Goal: Task Accomplishment & Management: Complete application form

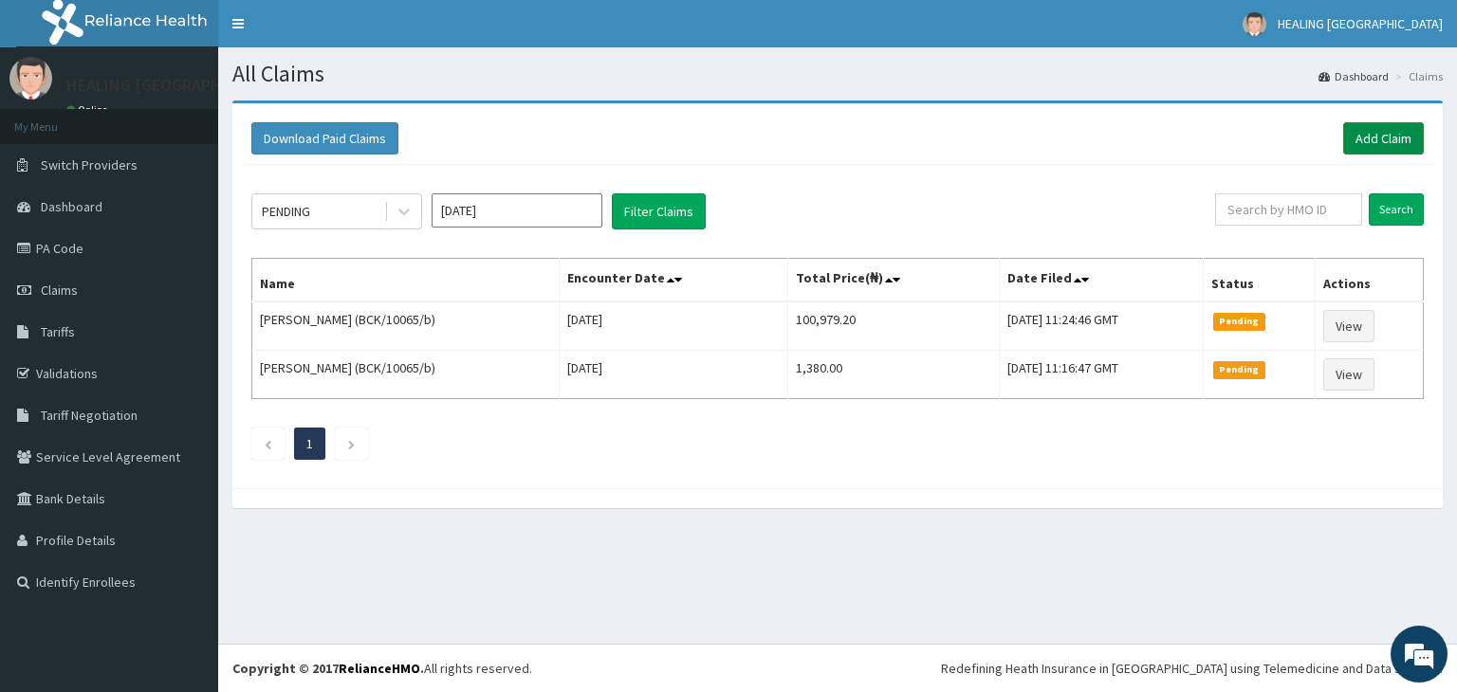
click at [1373, 136] on link "Add Claim" at bounding box center [1383, 138] width 81 height 32
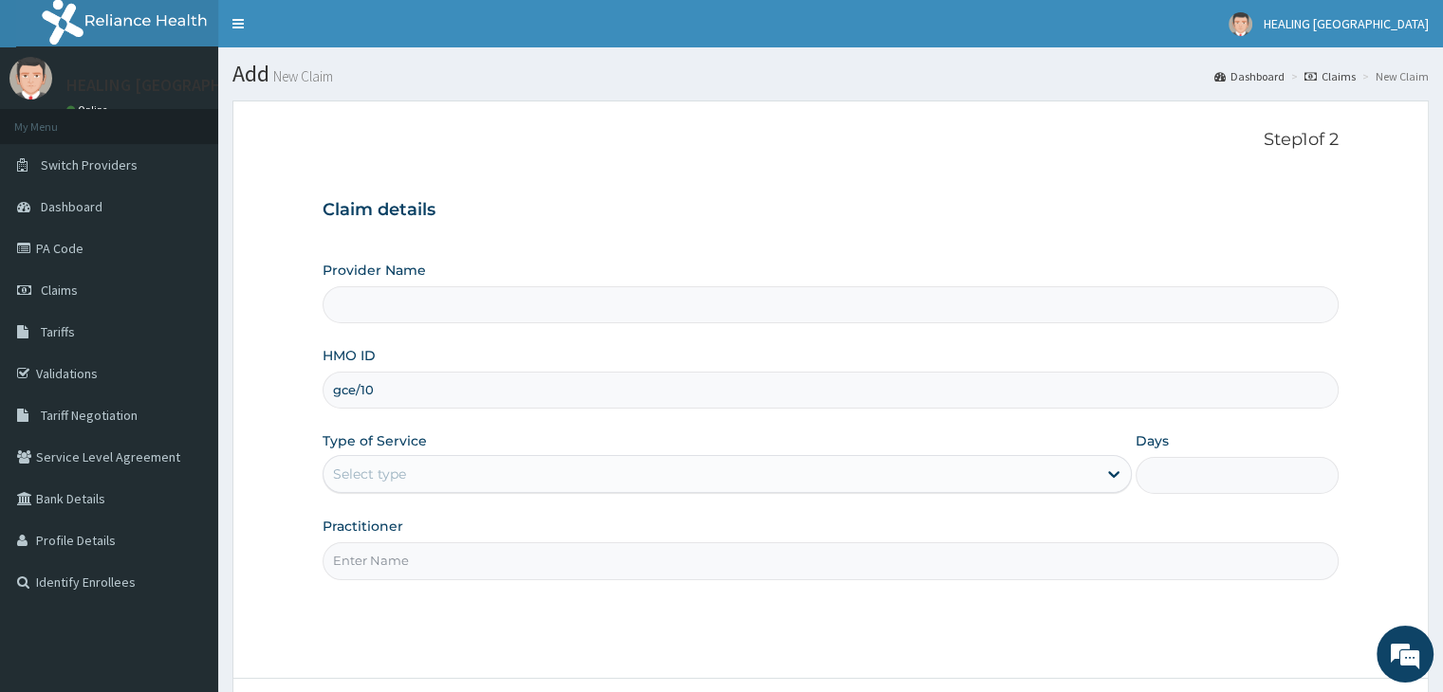
type input "gce/100"
type input "HEALING [GEOGRAPHIC_DATA]"
type input "gce/10014/b"
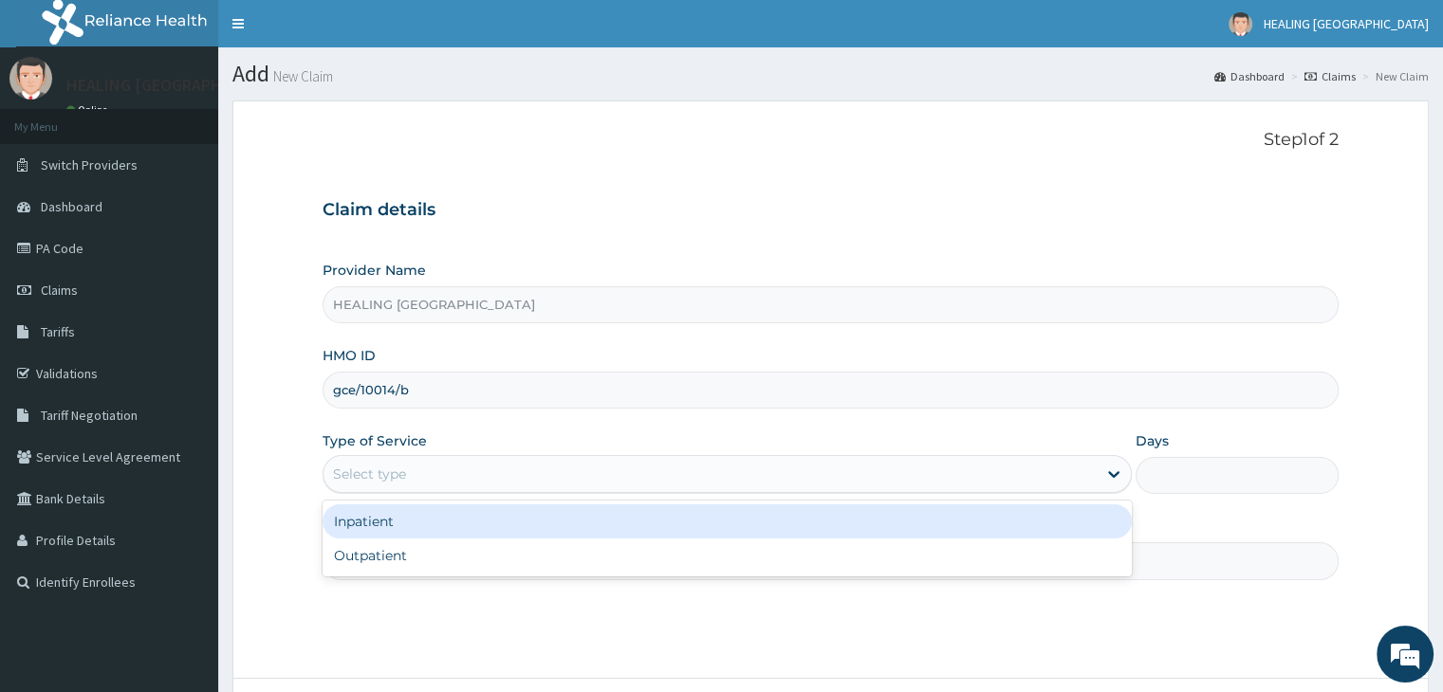
click at [500, 469] on div "Select type" at bounding box center [709, 474] width 773 height 30
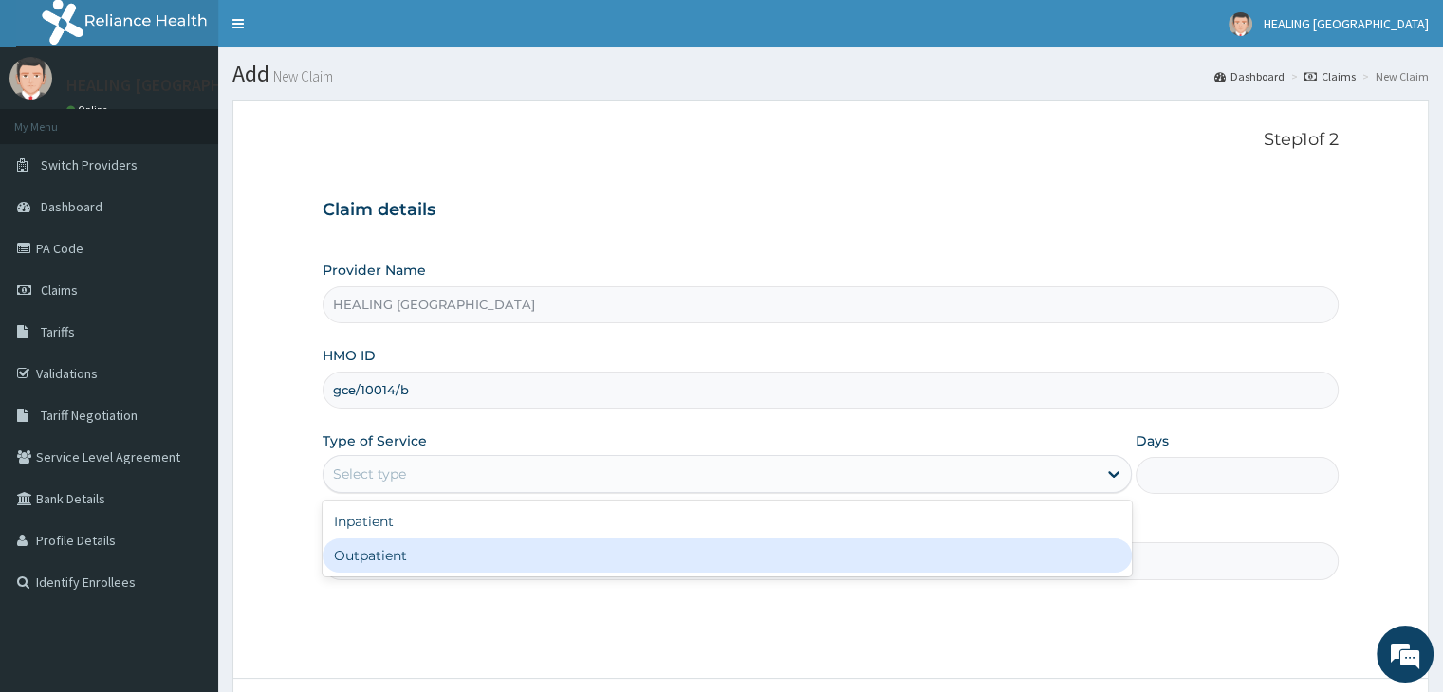
click at [499, 564] on div "Outpatient" at bounding box center [726, 556] width 809 height 34
type input "1"
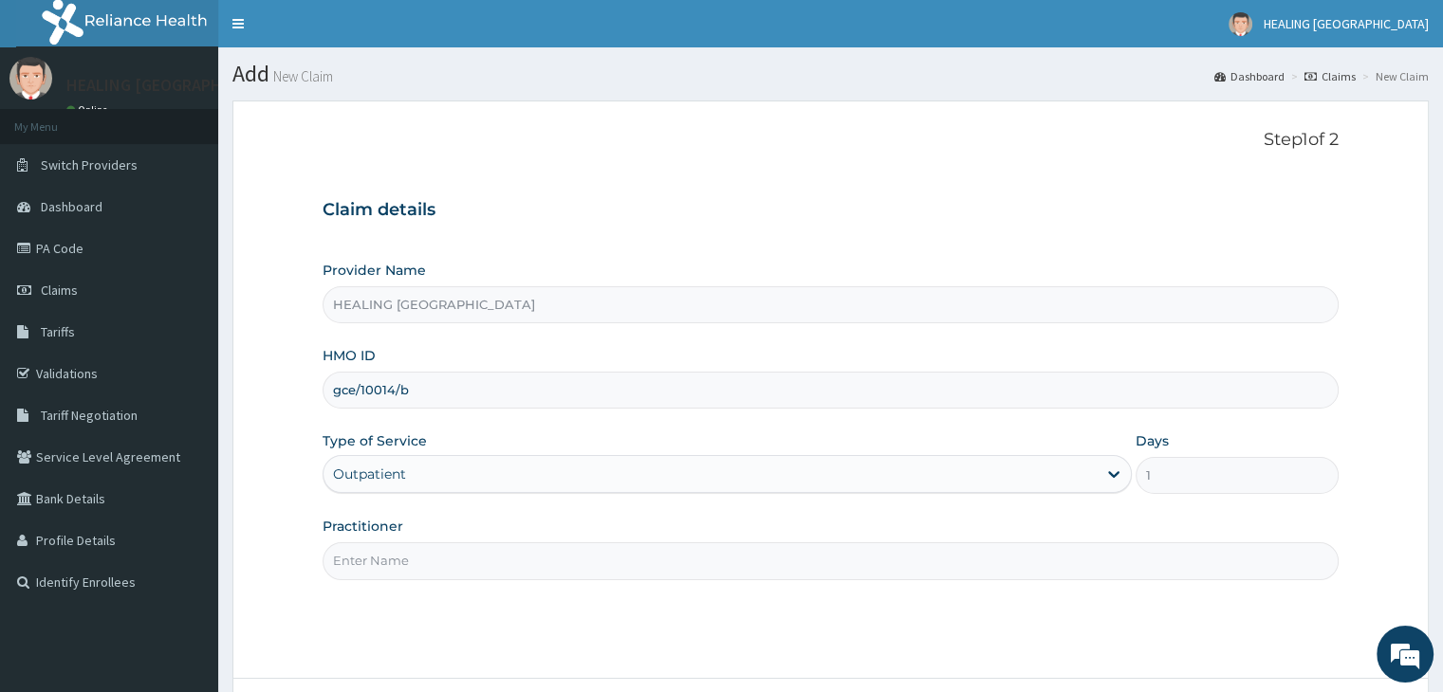
click at [499, 562] on input "Practitioner" at bounding box center [829, 561] width 1015 height 37
type input "Dr Ajayi"
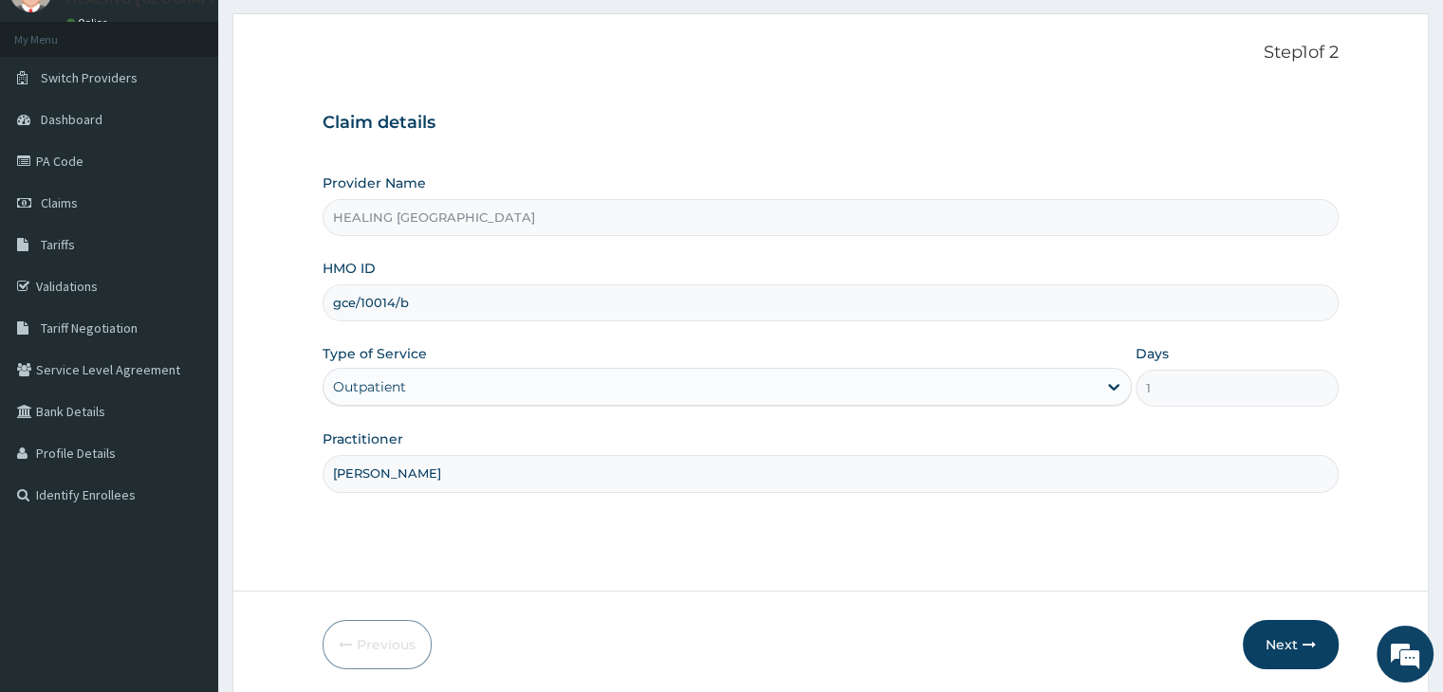
scroll to position [156, 0]
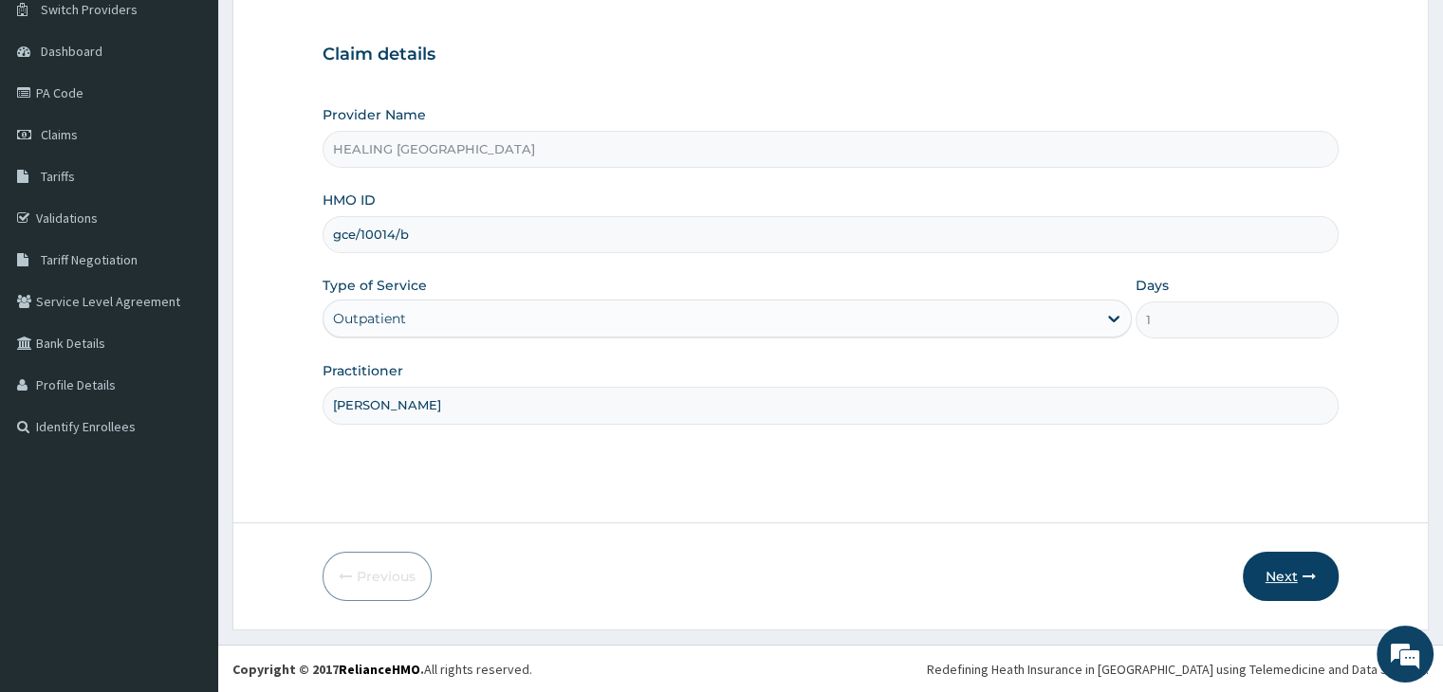
click at [1296, 574] on button "Next" at bounding box center [1290, 576] width 96 height 49
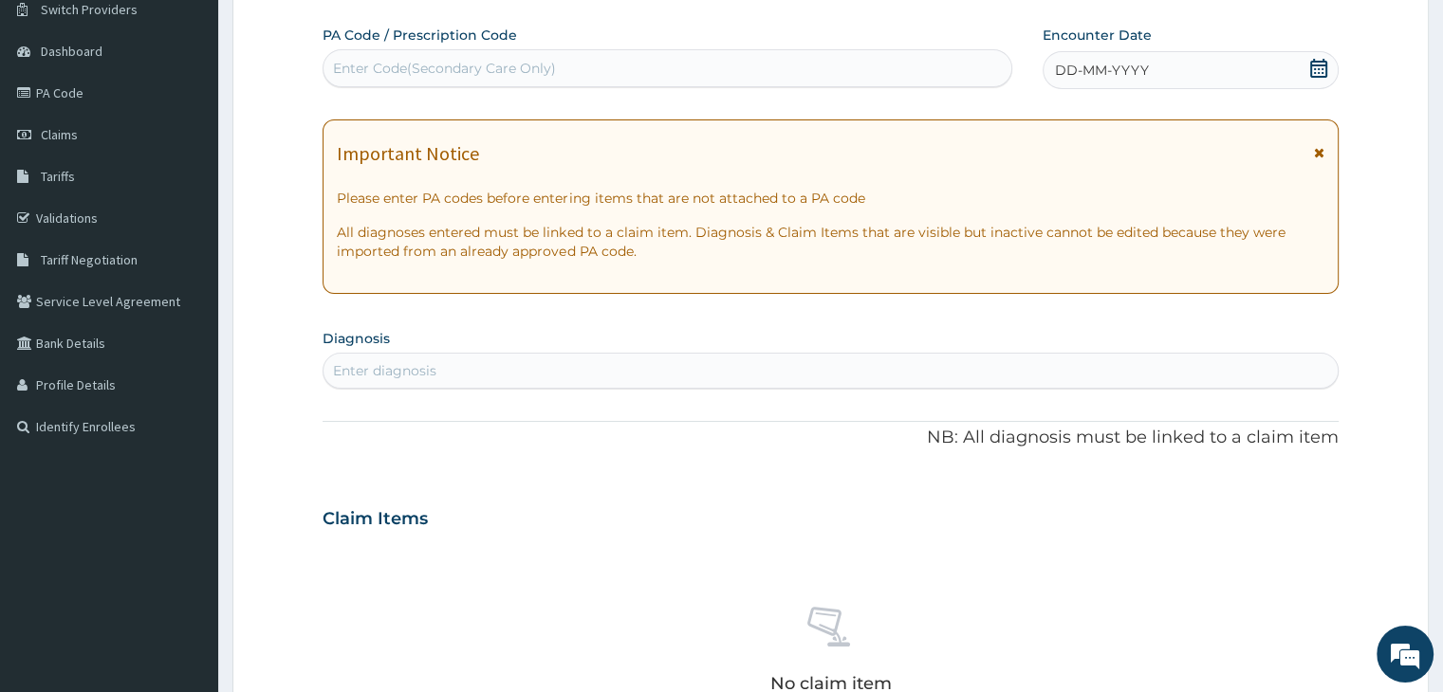
click at [1316, 65] on icon at bounding box center [1318, 68] width 19 height 19
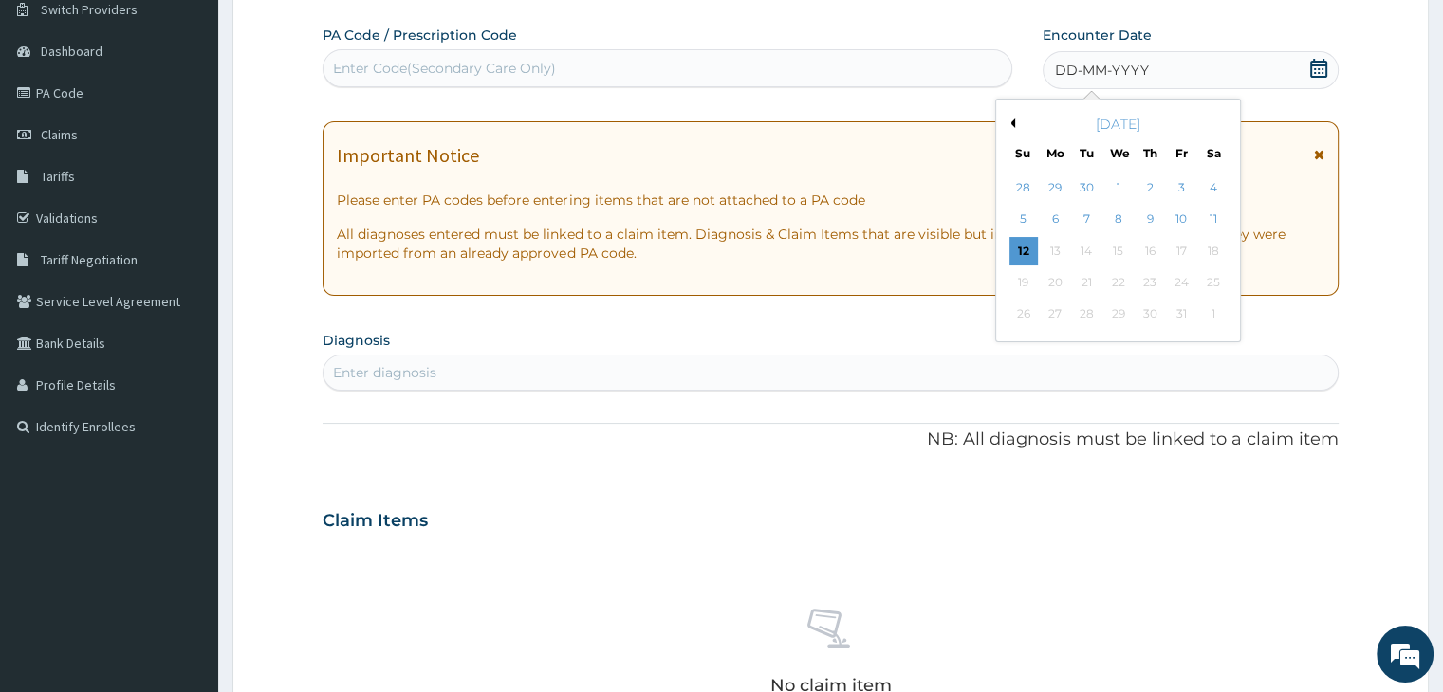
click at [1316, 65] on icon at bounding box center [1318, 68] width 19 height 19
click at [1013, 119] on button "Previous Month" at bounding box center [1009, 123] width 9 height 9
click at [1184, 255] on div "19" at bounding box center [1181, 251] width 28 height 28
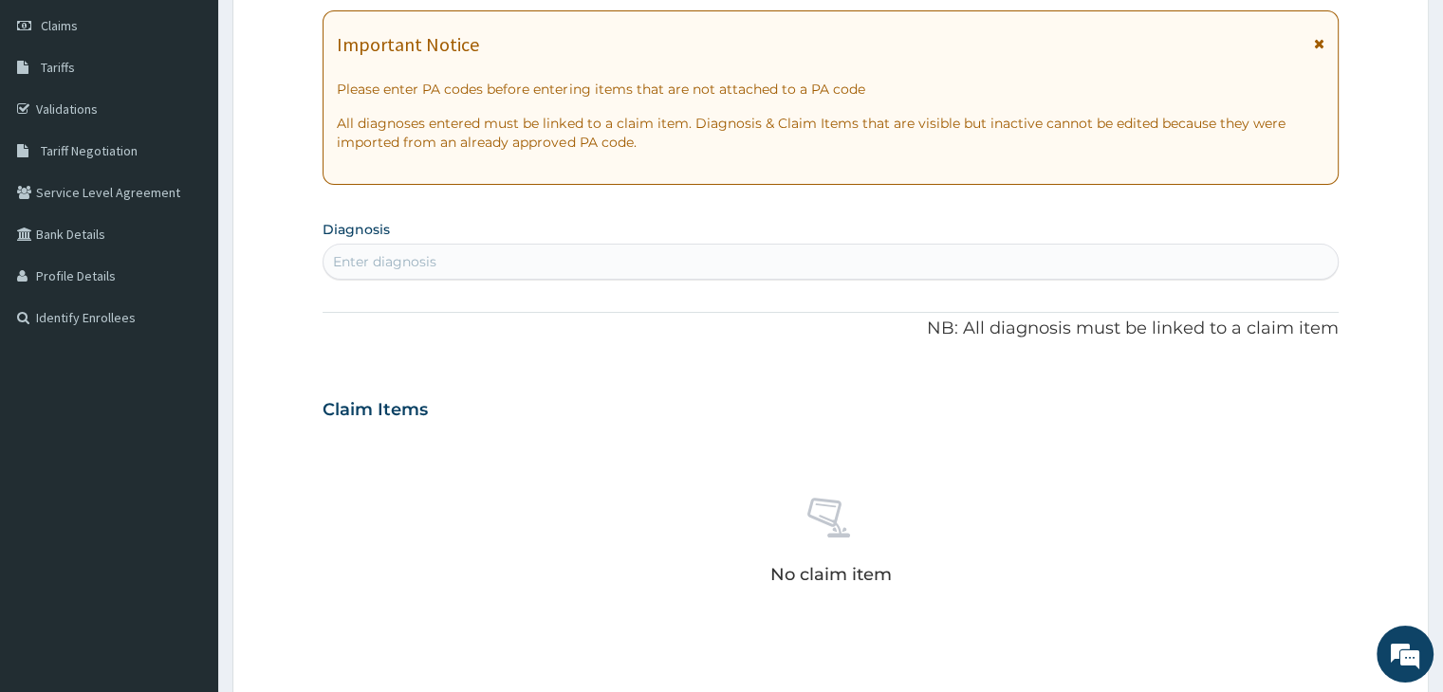
scroll to position [345, 0]
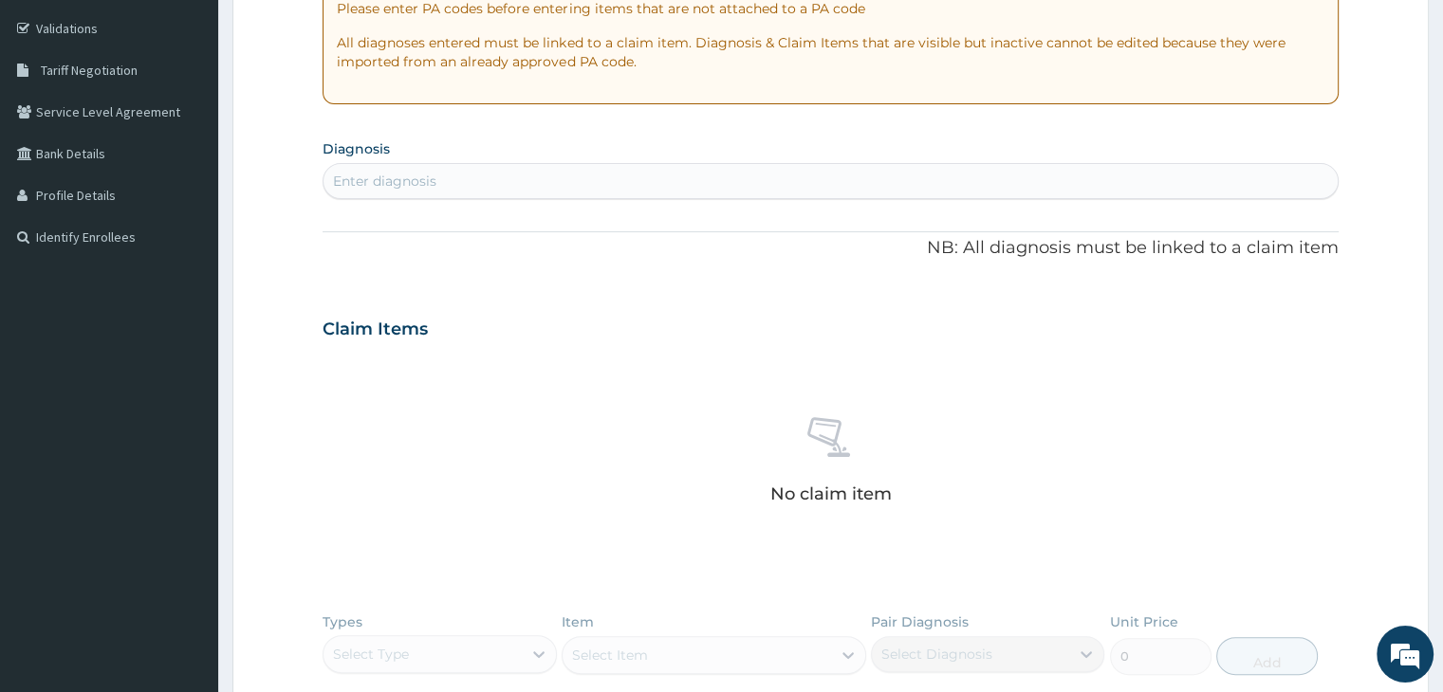
click at [661, 178] on div "Enter diagnosis" at bounding box center [829, 181] width 1013 height 30
type input "u"
type input "sepsis"
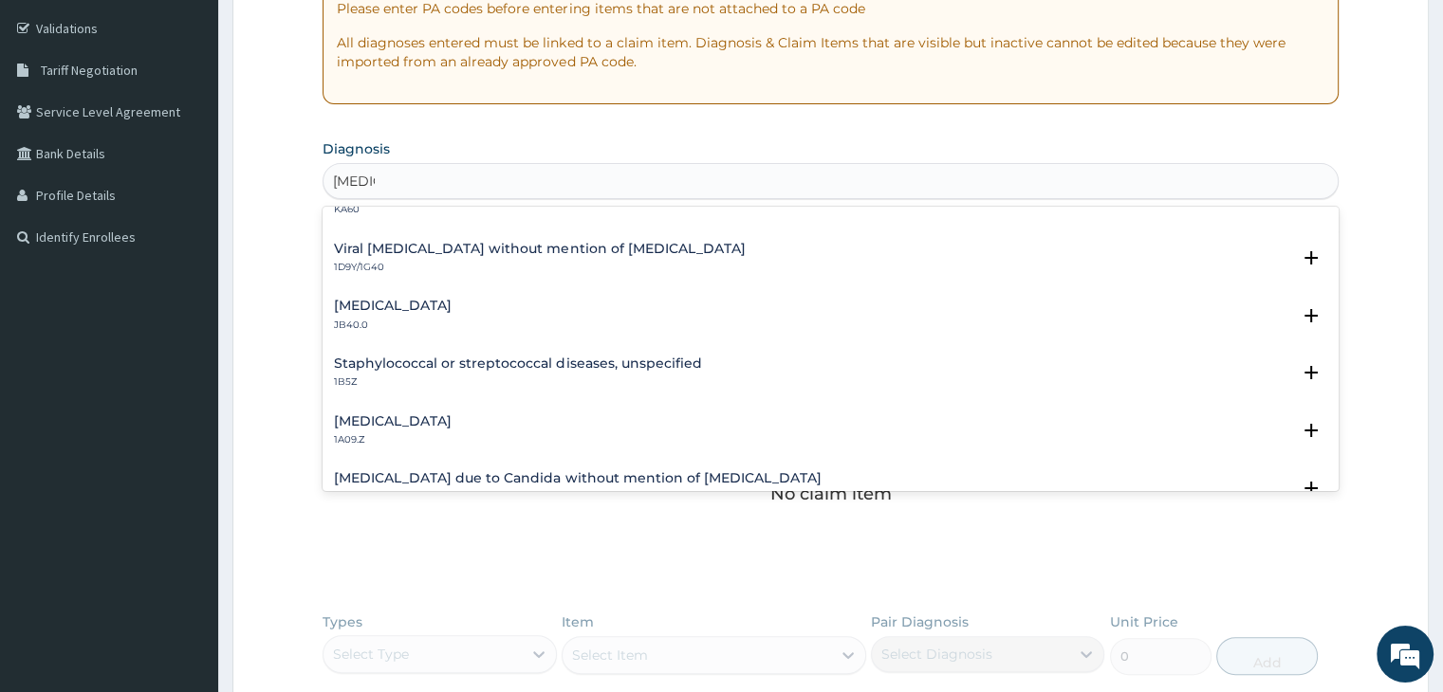
scroll to position [190, 0]
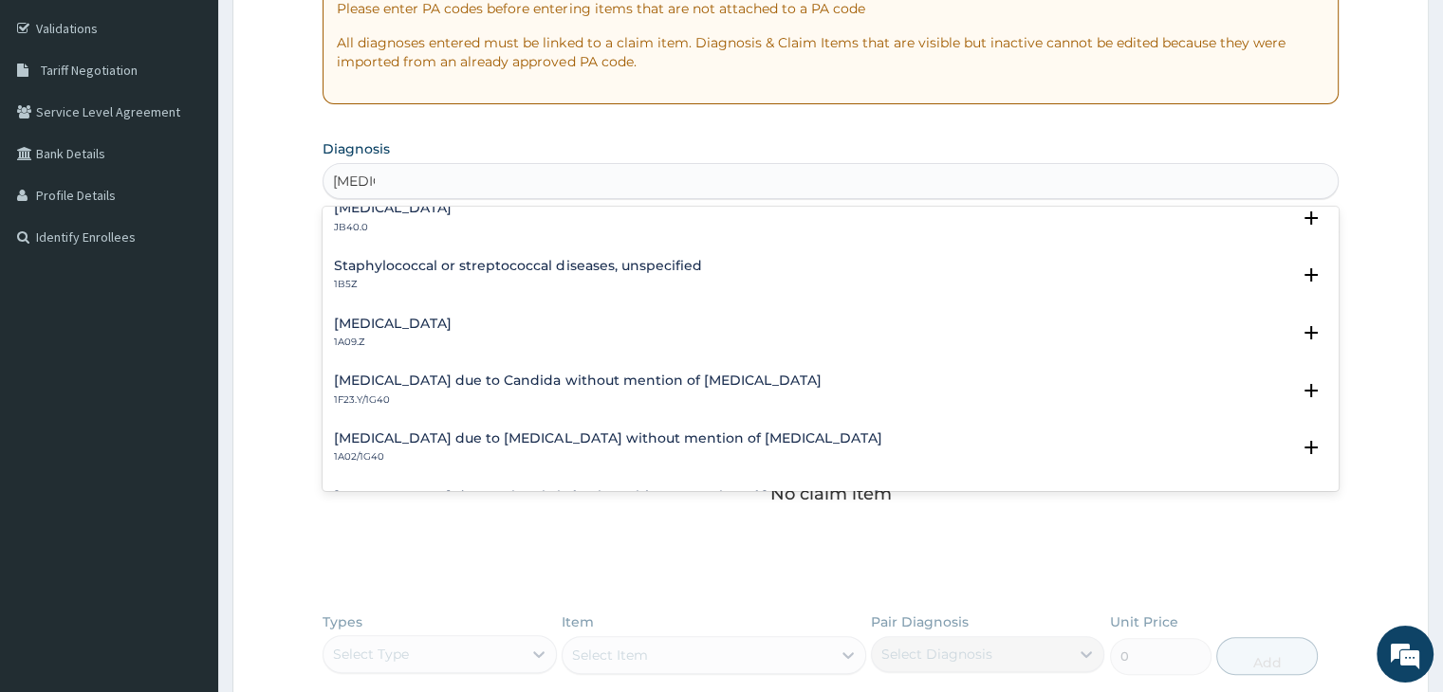
click at [451, 319] on h4 "Salmonella infection, unspecified" at bounding box center [393, 324] width 118 height 14
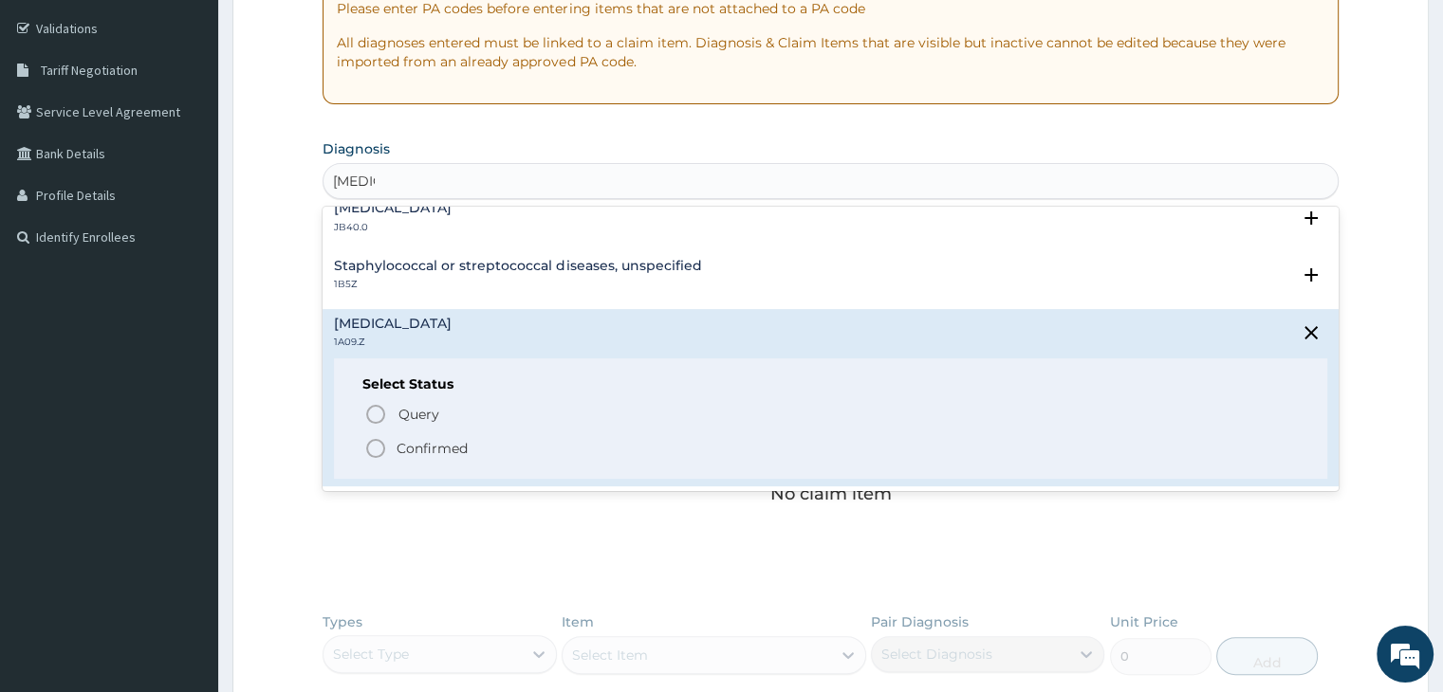
click at [373, 451] on icon "status option filled" at bounding box center [375, 448] width 23 height 23
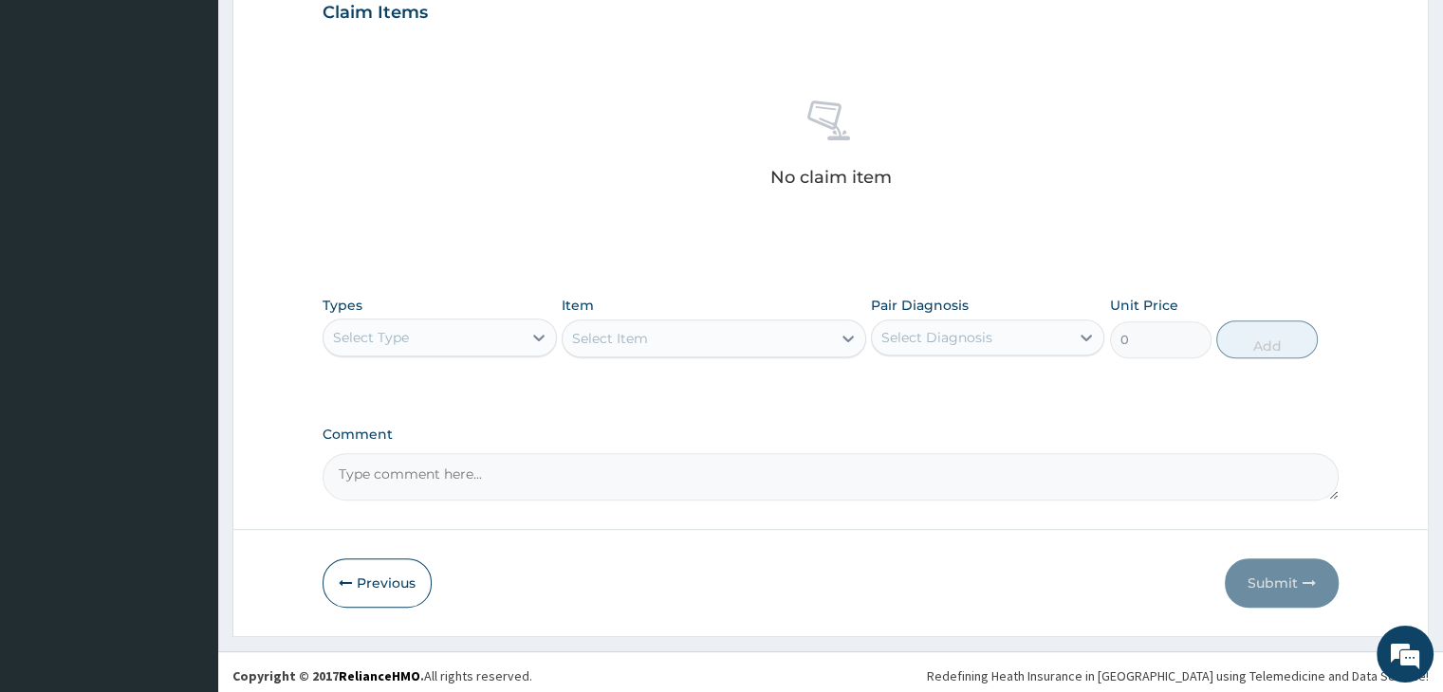
scroll to position [673, 0]
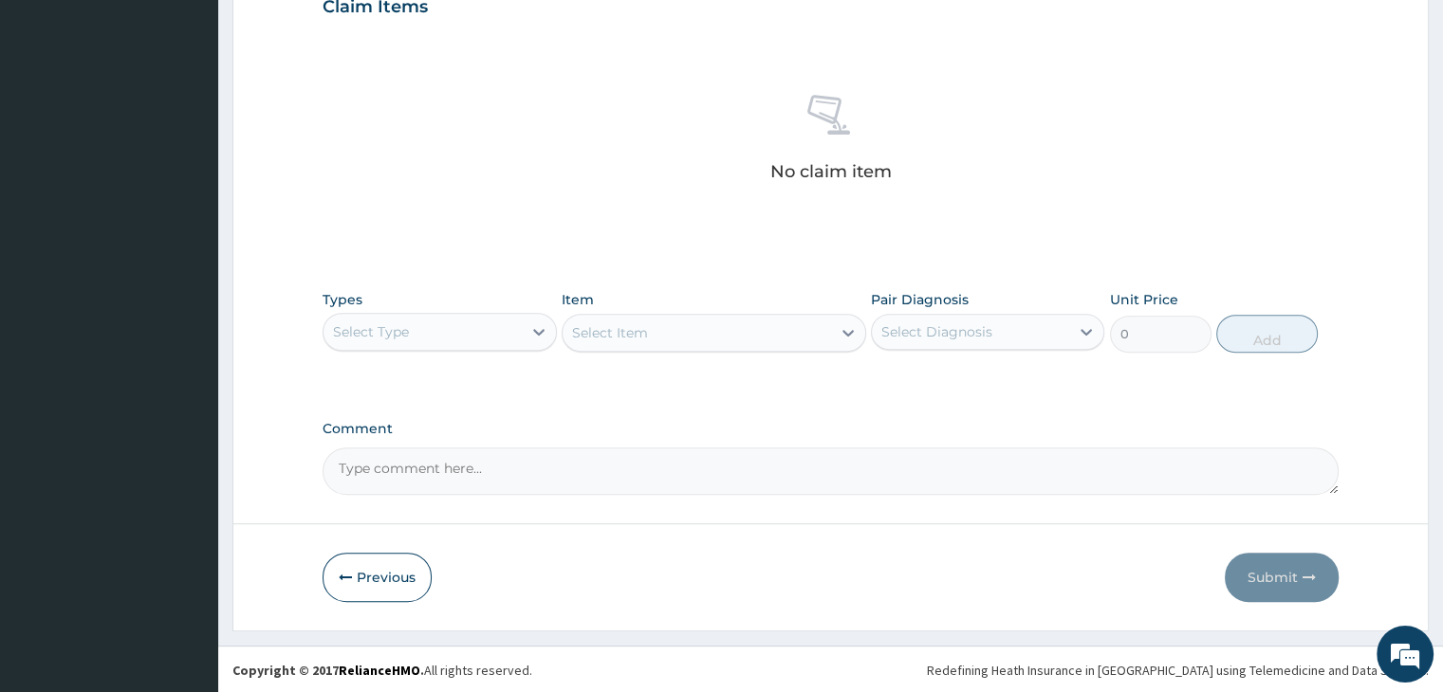
click at [487, 319] on div "Select Type" at bounding box center [421, 332] width 197 height 30
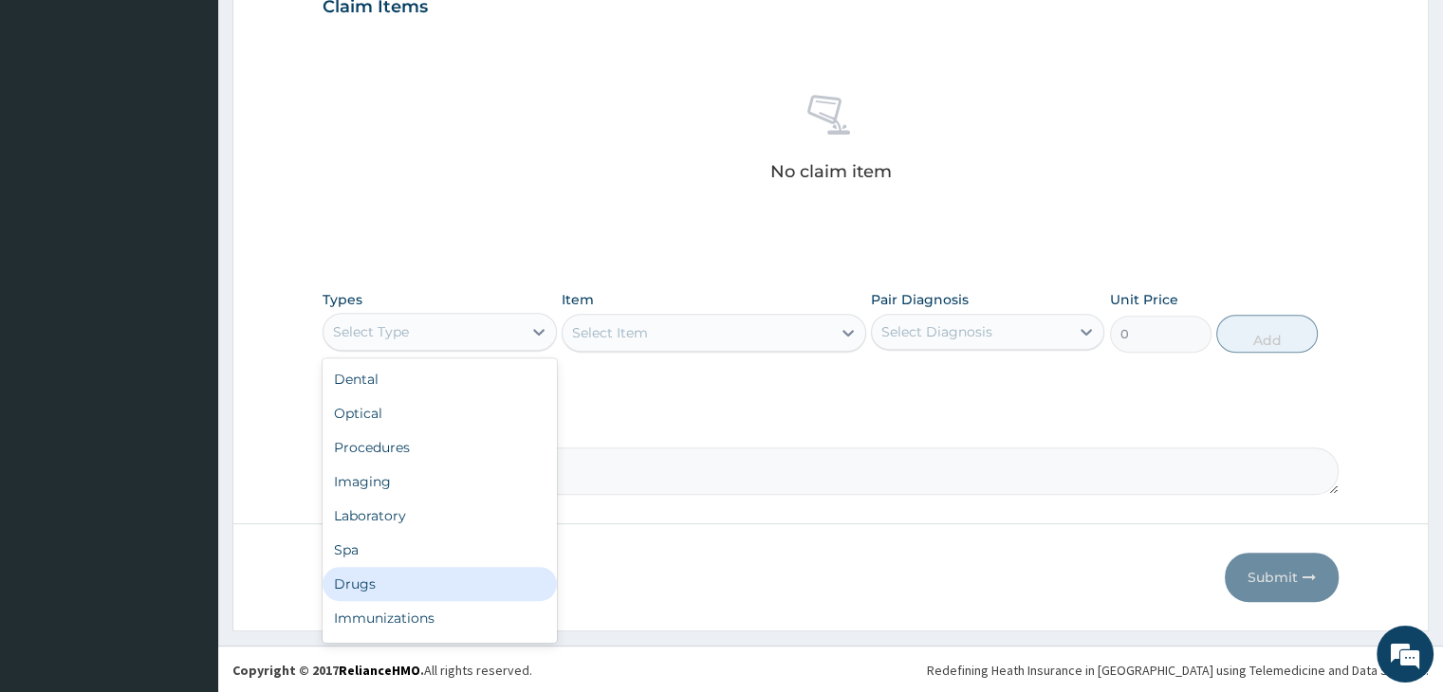
click at [401, 577] on div "Drugs" at bounding box center [438, 584] width 233 height 34
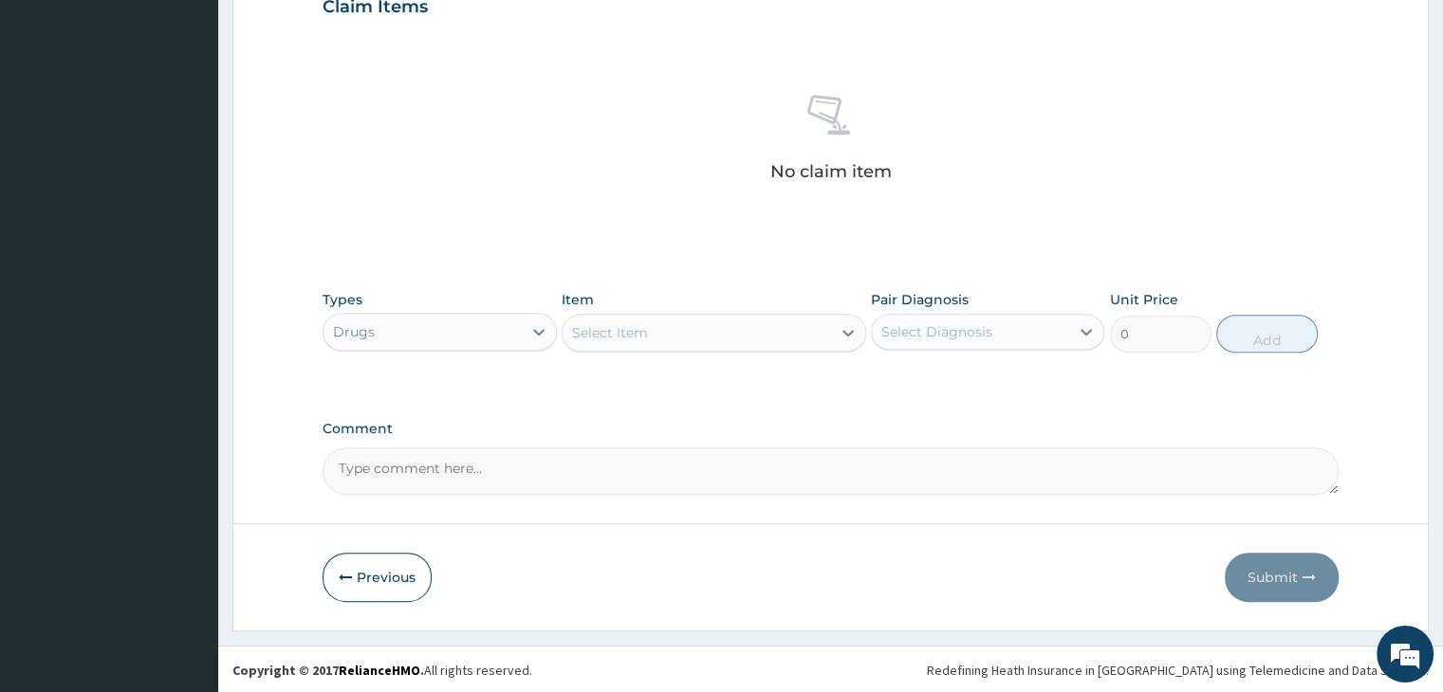
click at [729, 336] on div "Select Item" at bounding box center [696, 333] width 268 height 30
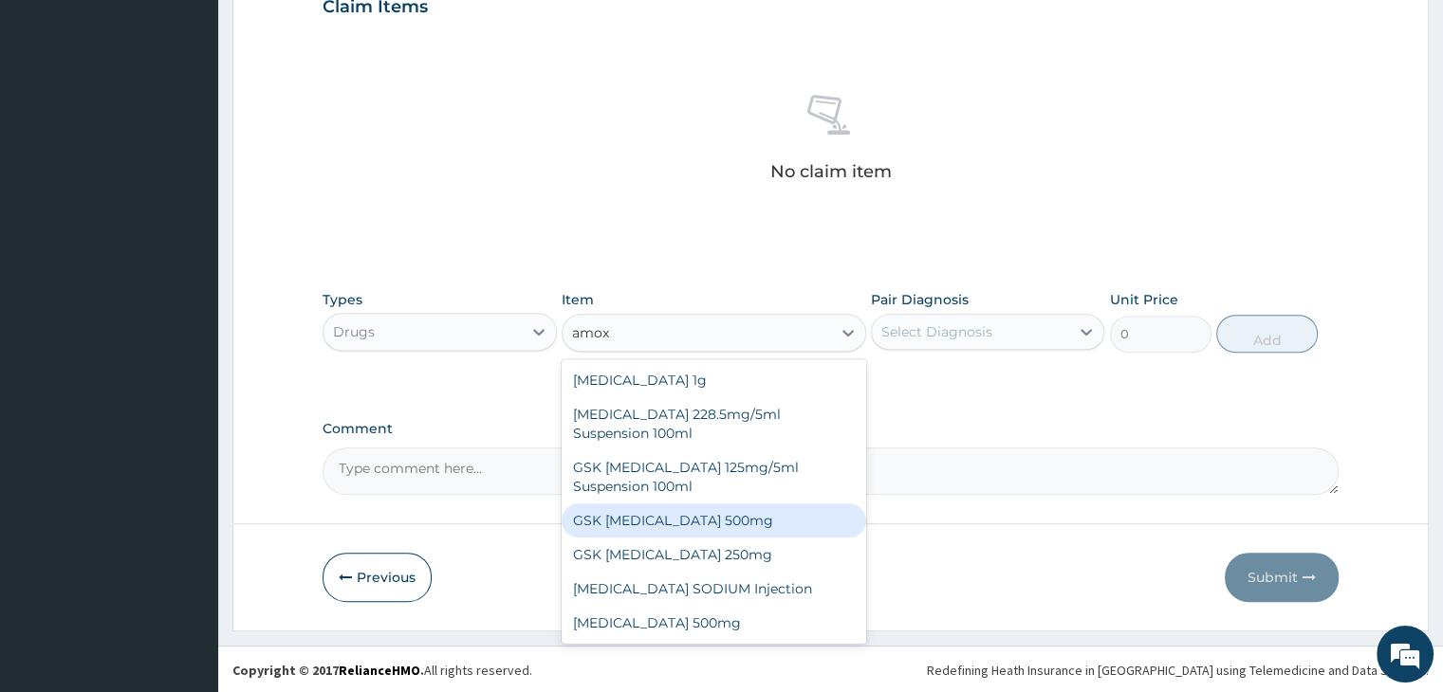
scroll to position [34, 0]
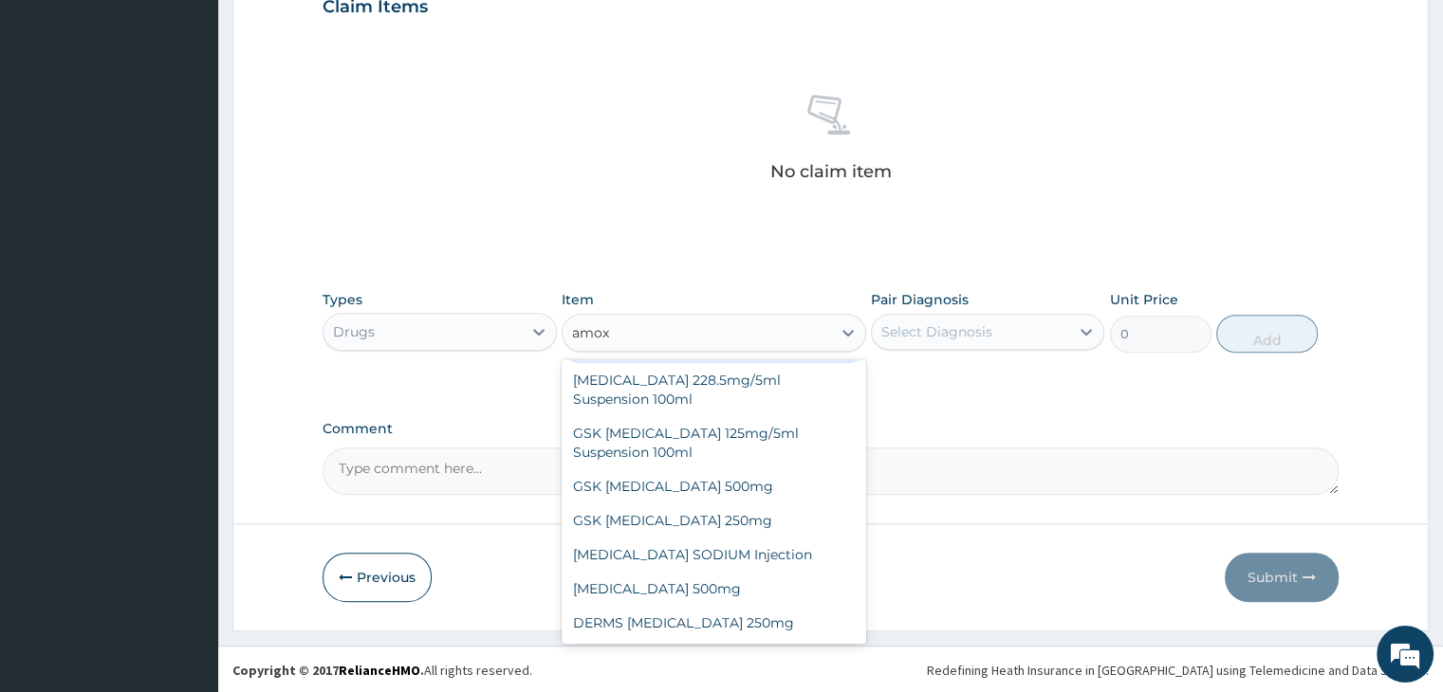
click at [592, 331] on input "amox" at bounding box center [591, 332] width 39 height 19
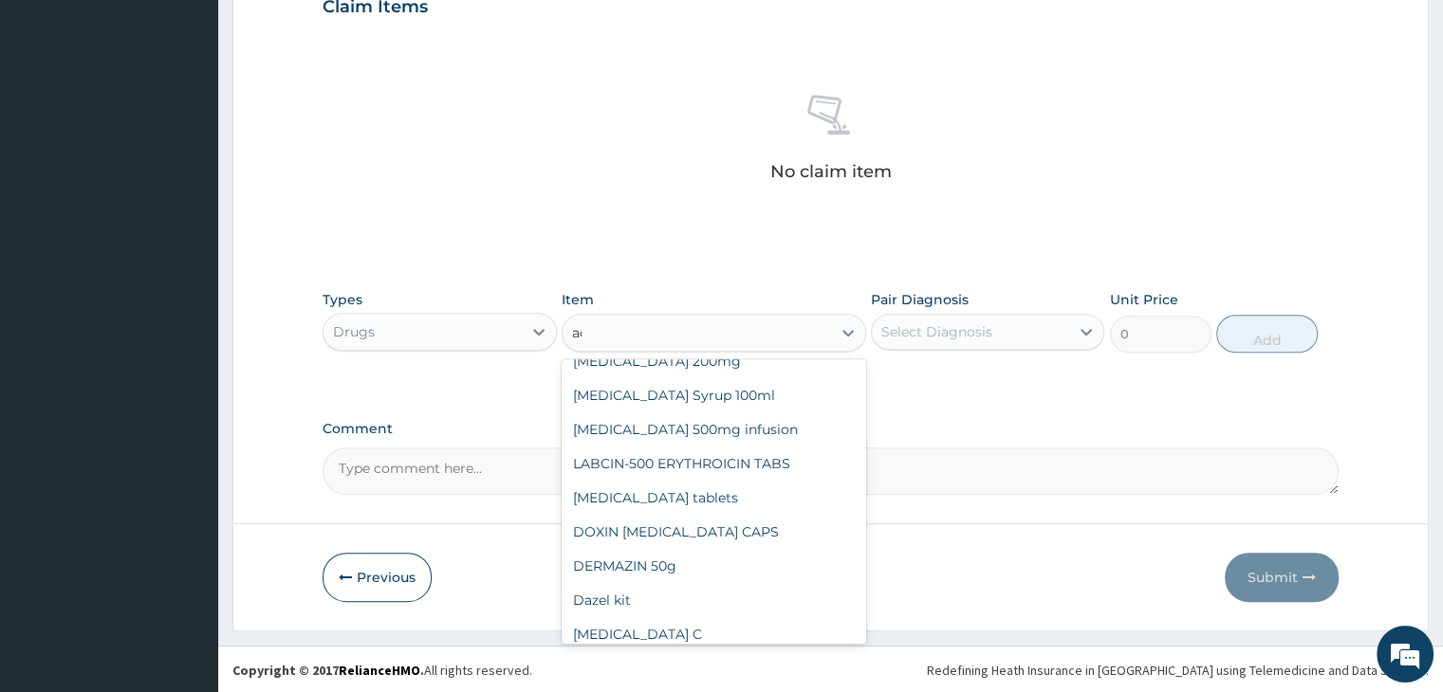
scroll to position [0, 0]
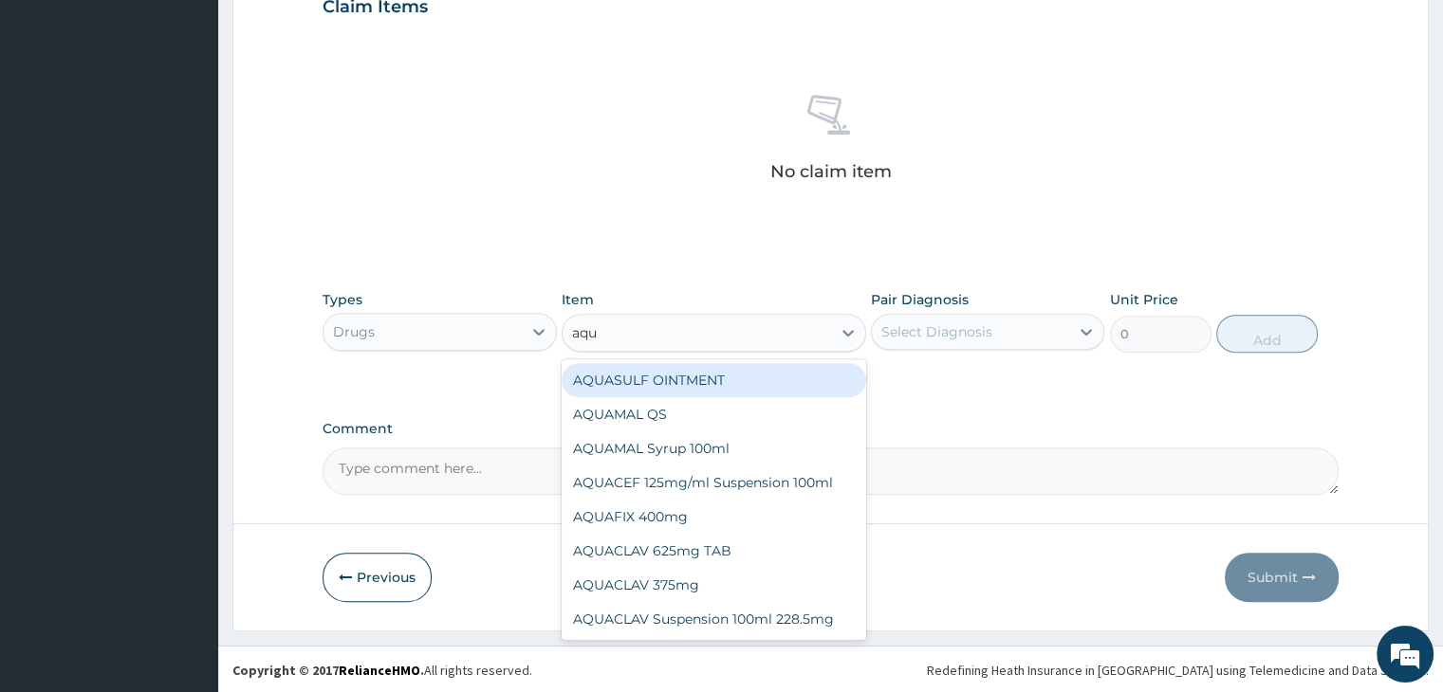
type input "aqua"
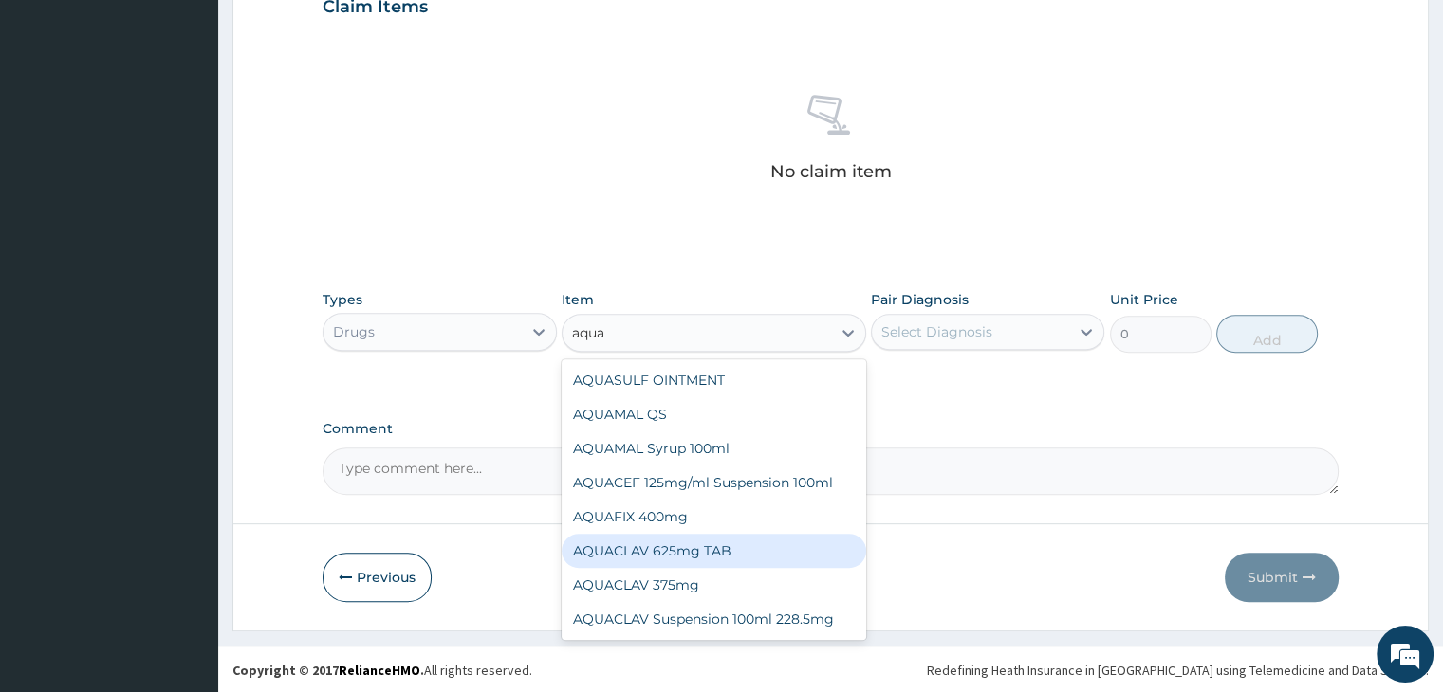
click at [702, 552] on div "AQUACLAV 625mg TAB" at bounding box center [713, 551] width 304 height 34
type input "259.325"
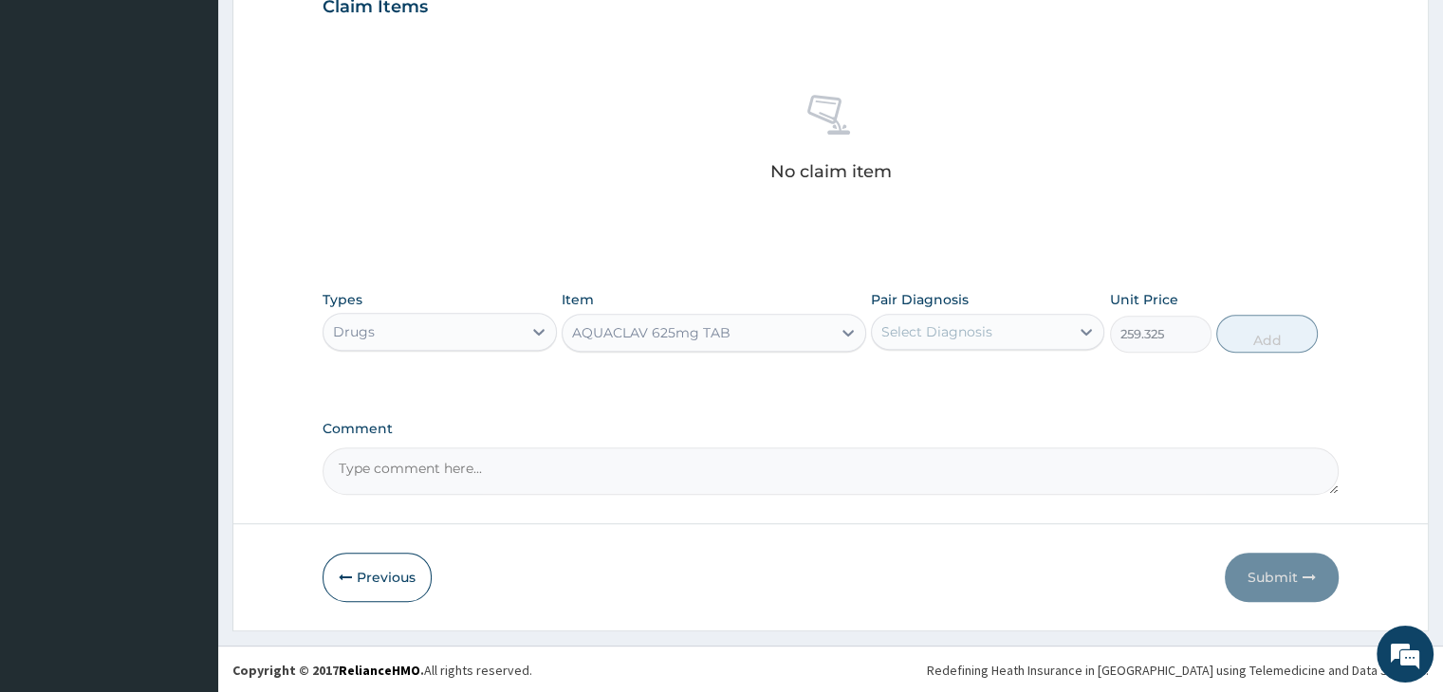
click at [966, 333] on div "Select Diagnosis" at bounding box center [936, 331] width 111 height 19
click at [968, 388] on label "Salmonella infection, unspecified" at bounding box center [961, 378] width 118 height 19
checkbox input "true"
click at [1270, 323] on button "Add" at bounding box center [1266, 334] width 101 height 38
type input "0"
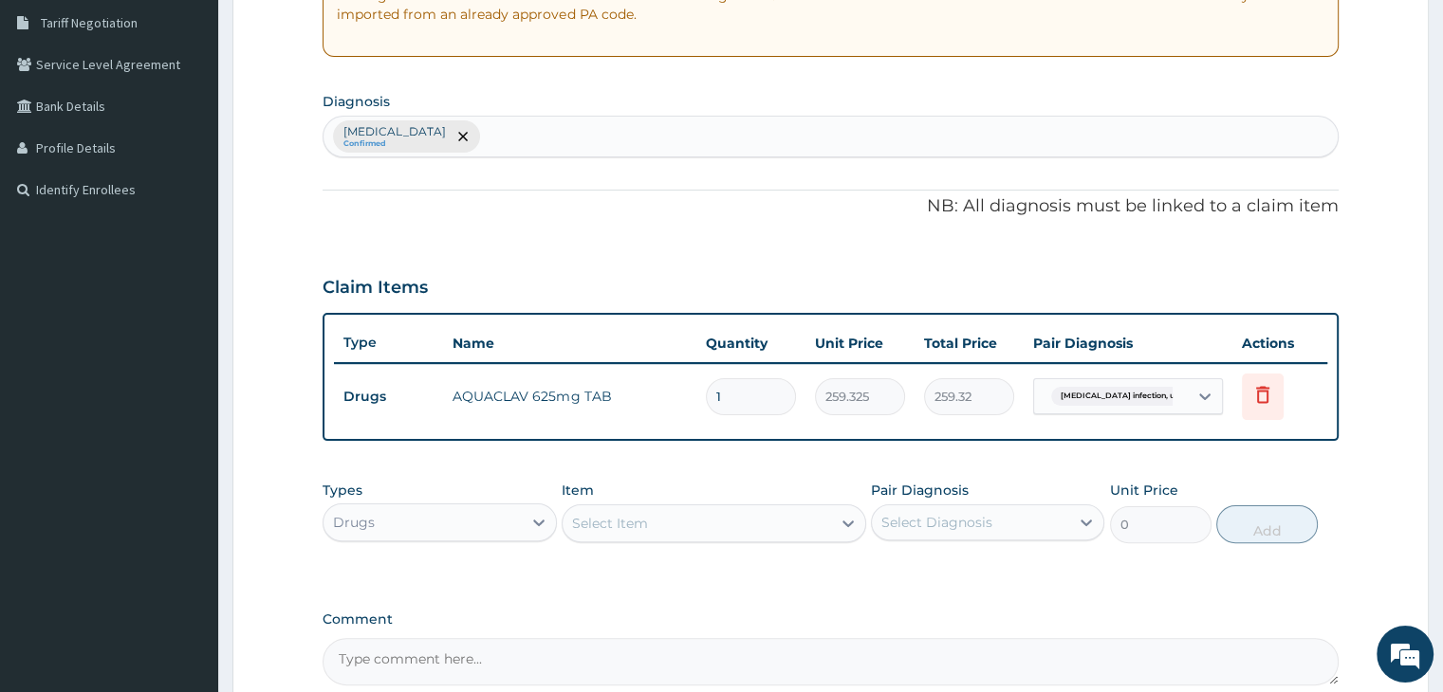
scroll to position [487, 0]
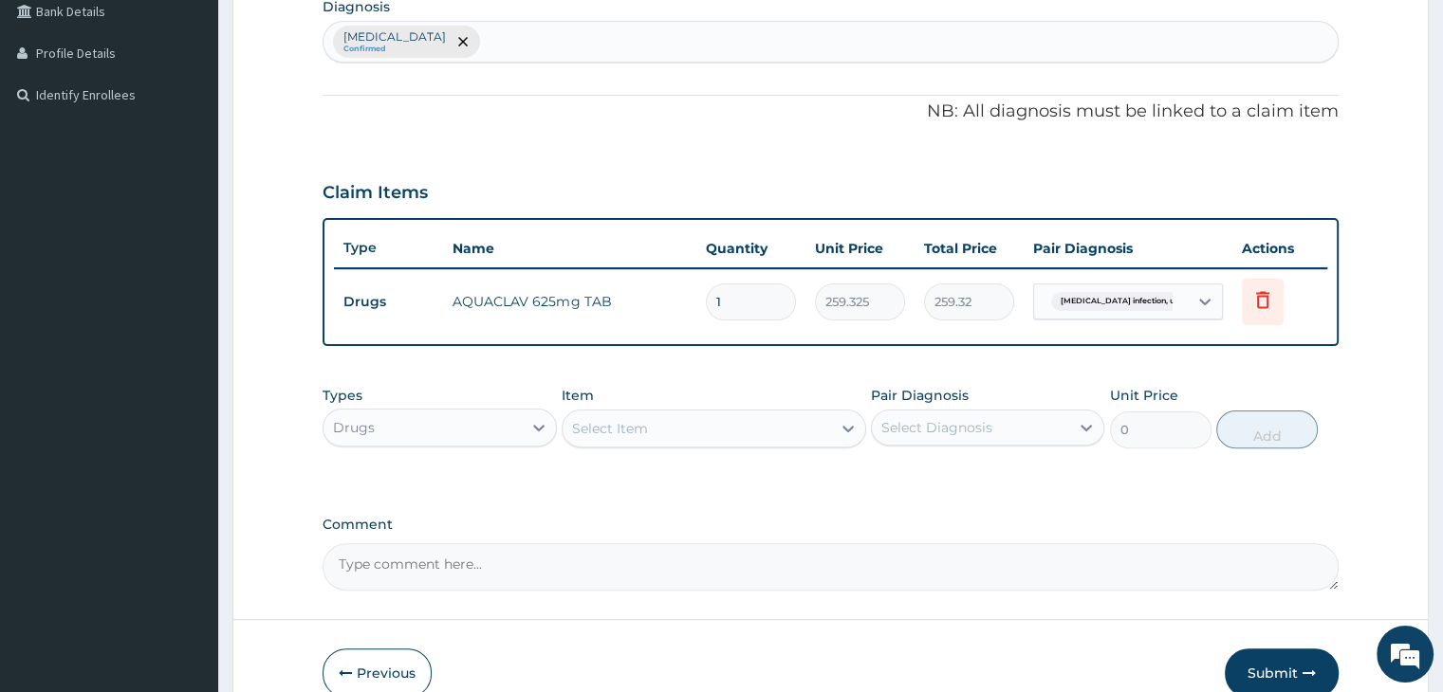
click at [781, 289] on input "1" at bounding box center [751, 302] width 90 height 37
type input "14"
type input "3630.55"
type input "14"
click at [493, 417] on div "Drugs" at bounding box center [421, 428] width 197 height 30
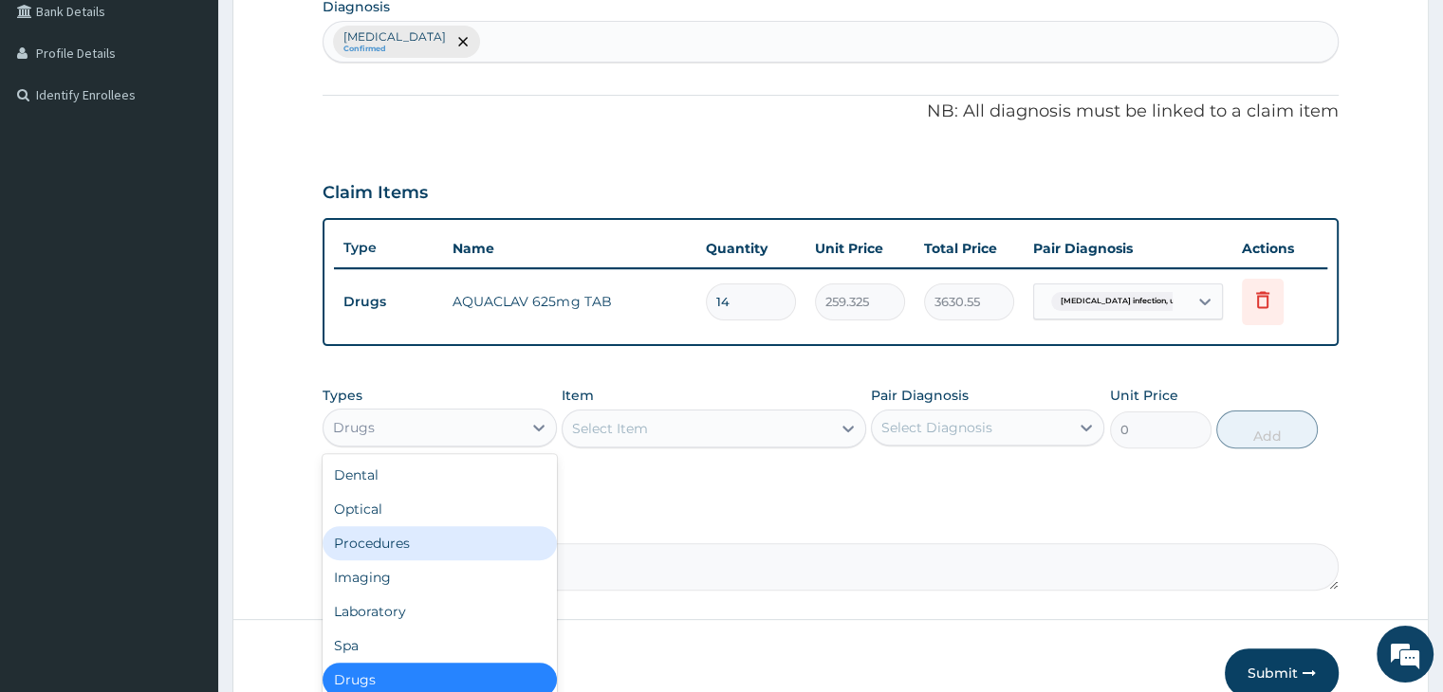
click at [432, 542] on div "Procedures" at bounding box center [438, 543] width 233 height 34
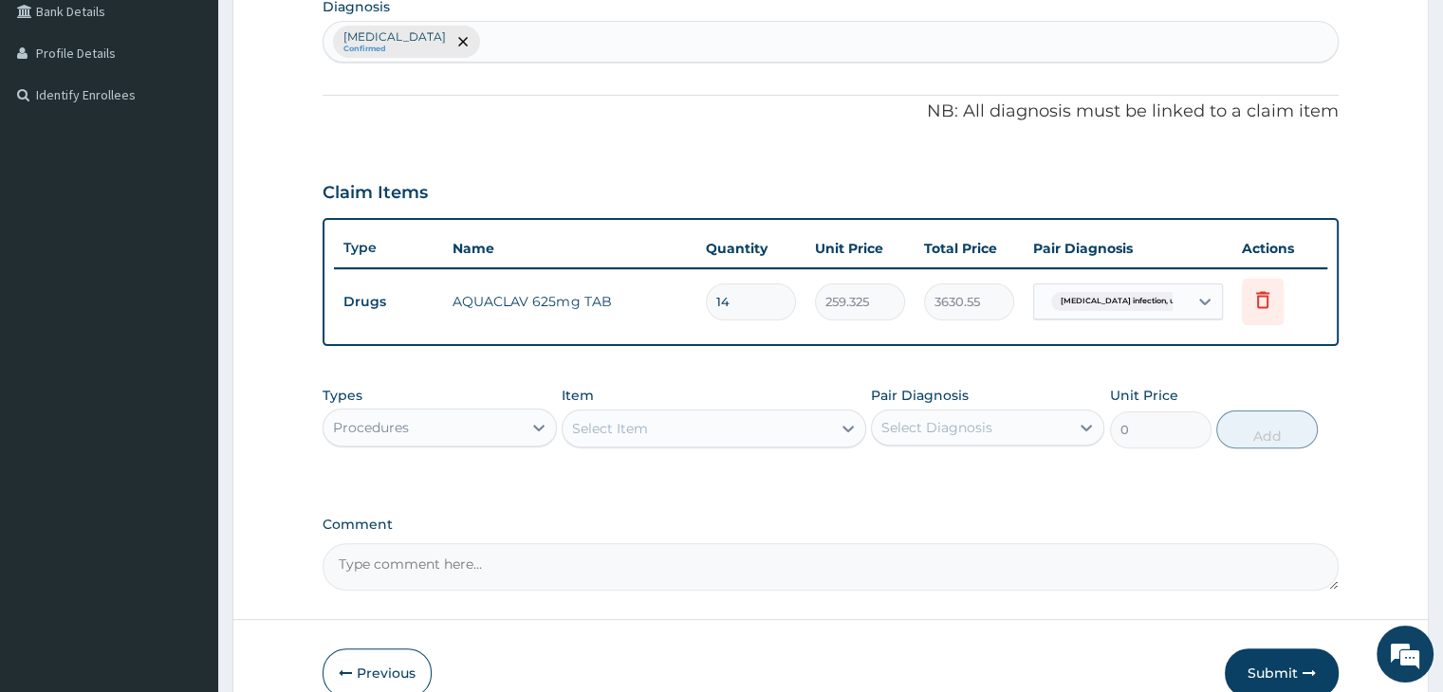
click at [727, 426] on div "Select Item" at bounding box center [696, 429] width 268 height 30
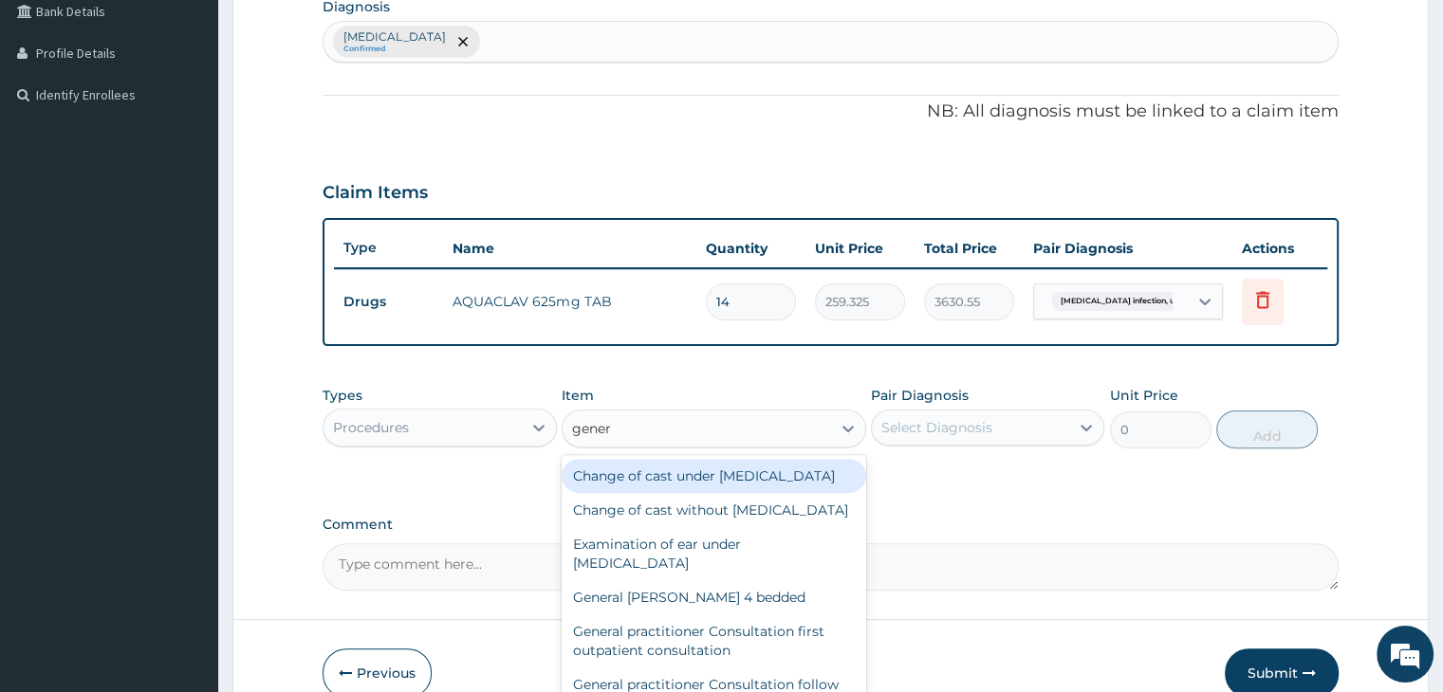
type input "genera"
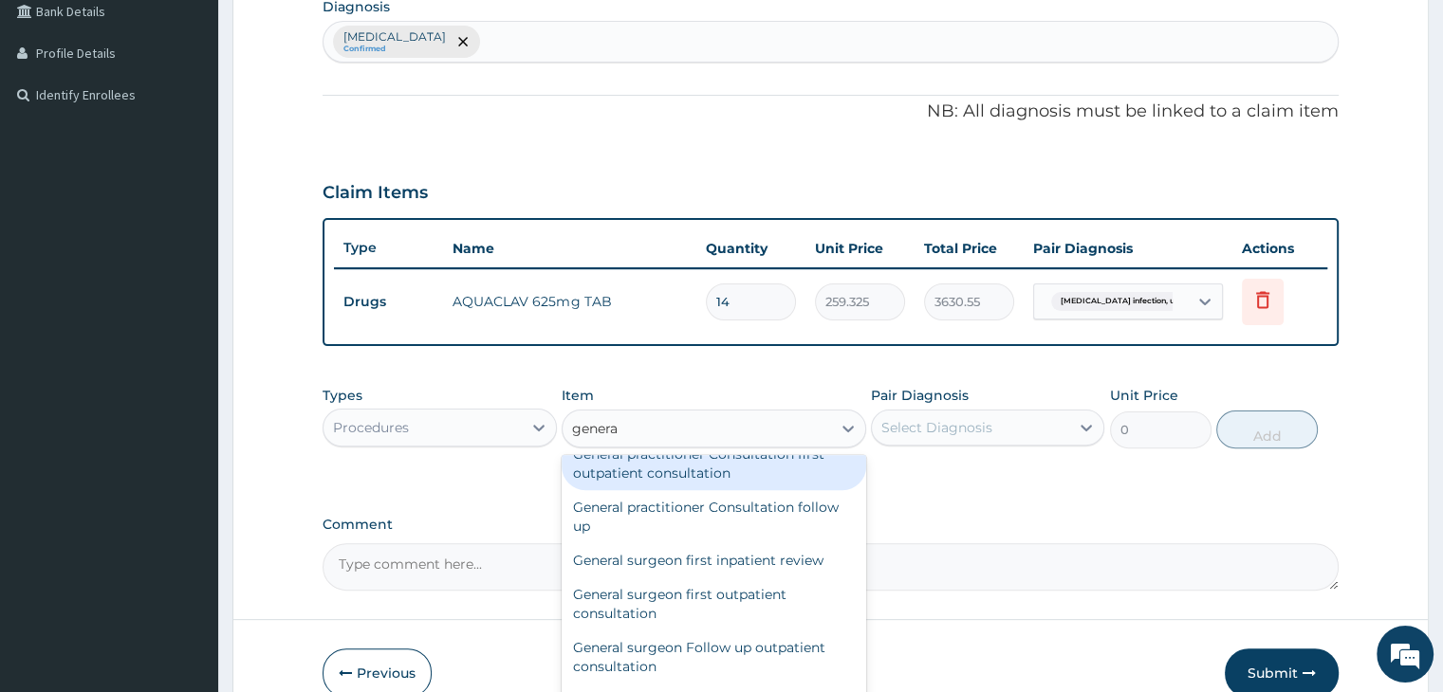
scroll to position [190, 0]
click at [686, 489] on div "General practitioner Consultation first outpatient consultation" at bounding box center [713, 462] width 304 height 53
type input "3795"
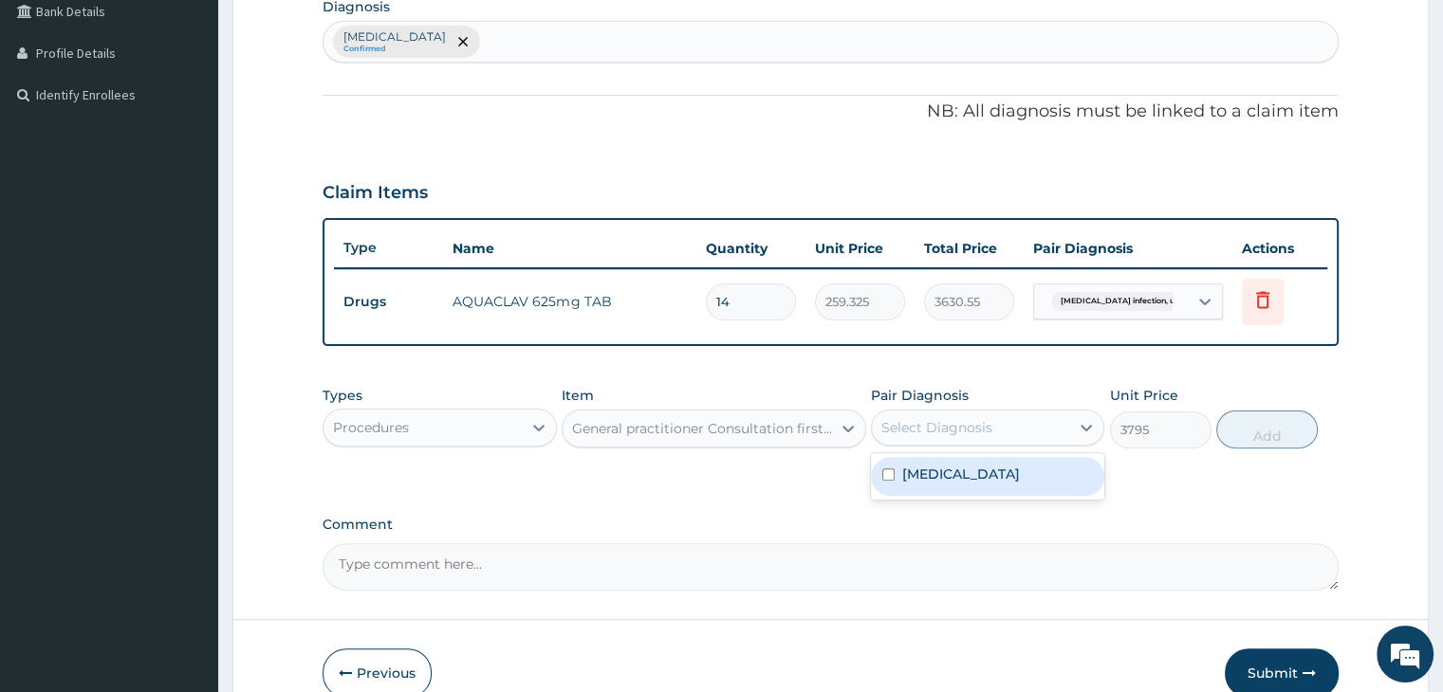
click at [965, 419] on div "Select Diagnosis" at bounding box center [936, 427] width 111 height 19
click at [970, 483] on label "Salmonella infection, unspecified" at bounding box center [961, 474] width 118 height 19
checkbox input "true"
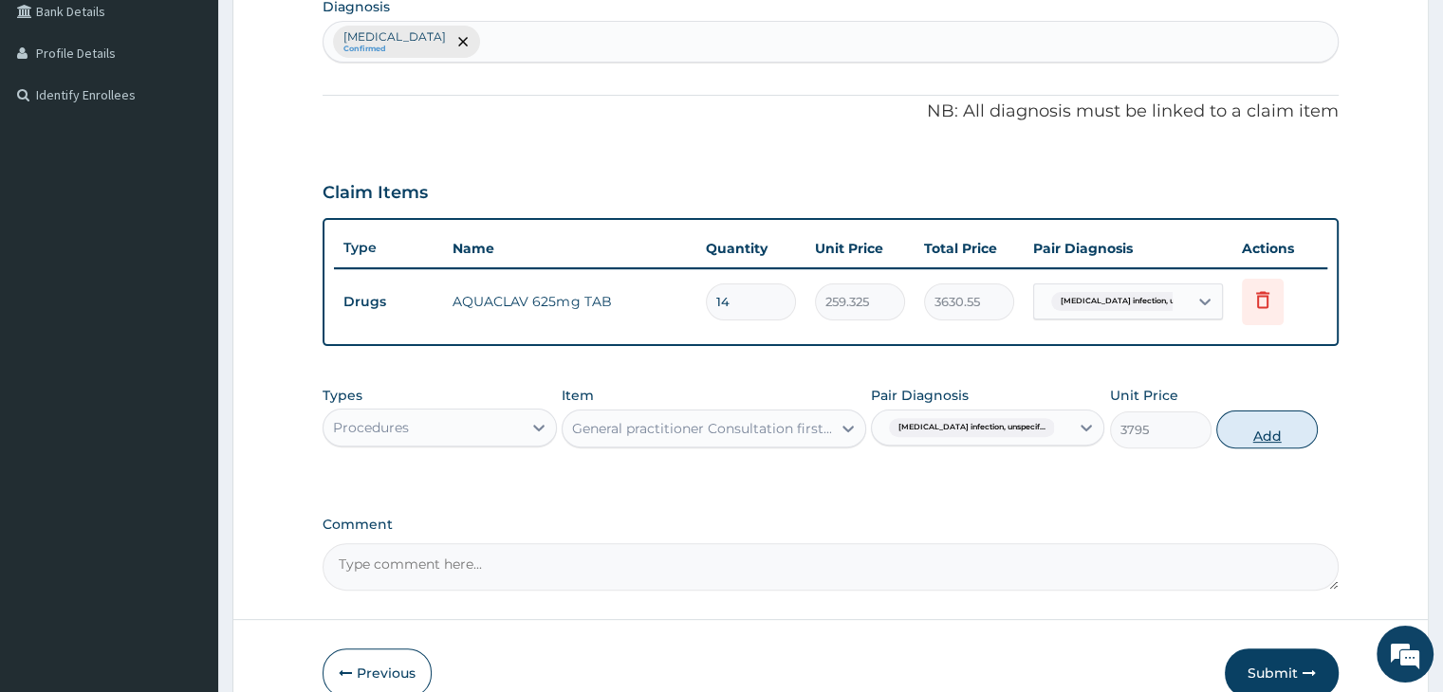
click at [1253, 432] on button "Add" at bounding box center [1266, 430] width 101 height 38
type input "0"
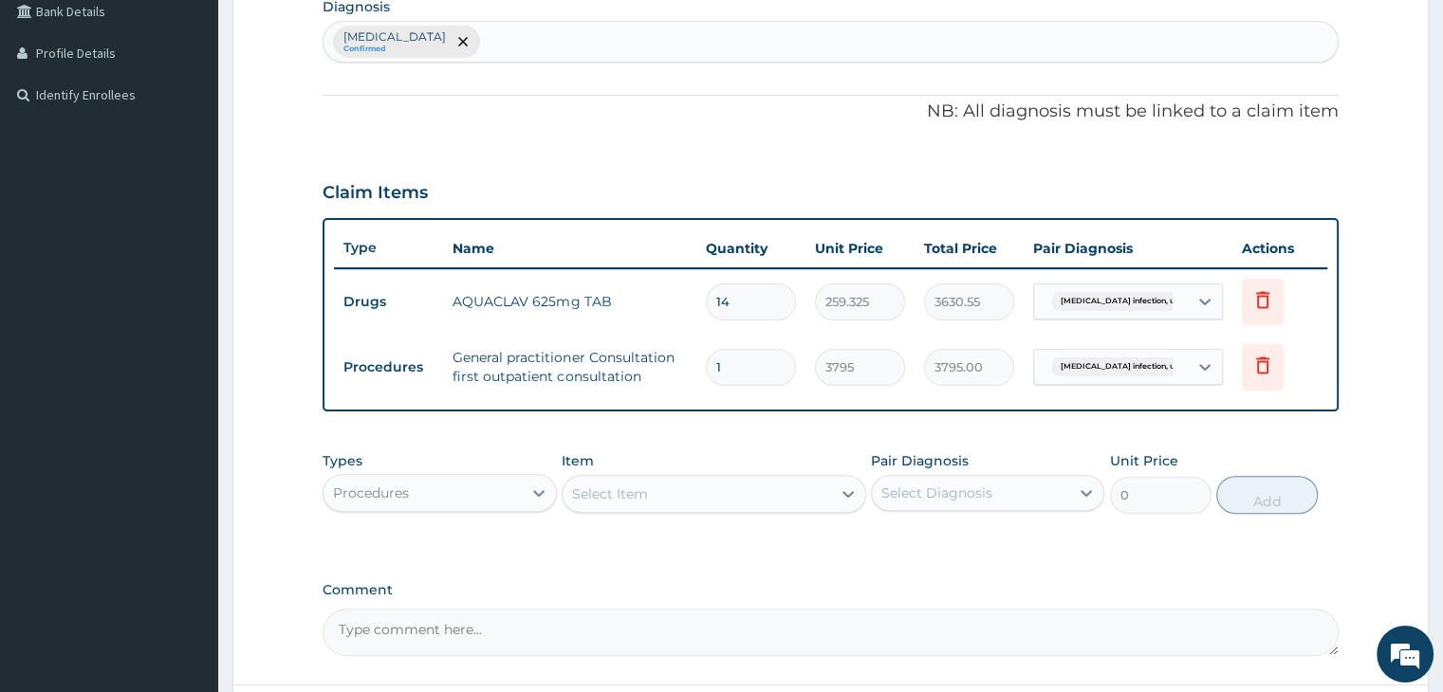
click at [890, 556] on div "PA Code / Prescription Code Enter Code(Secondary Care Only) Encounter Date 19-0…" at bounding box center [829, 175] width 1015 height 963
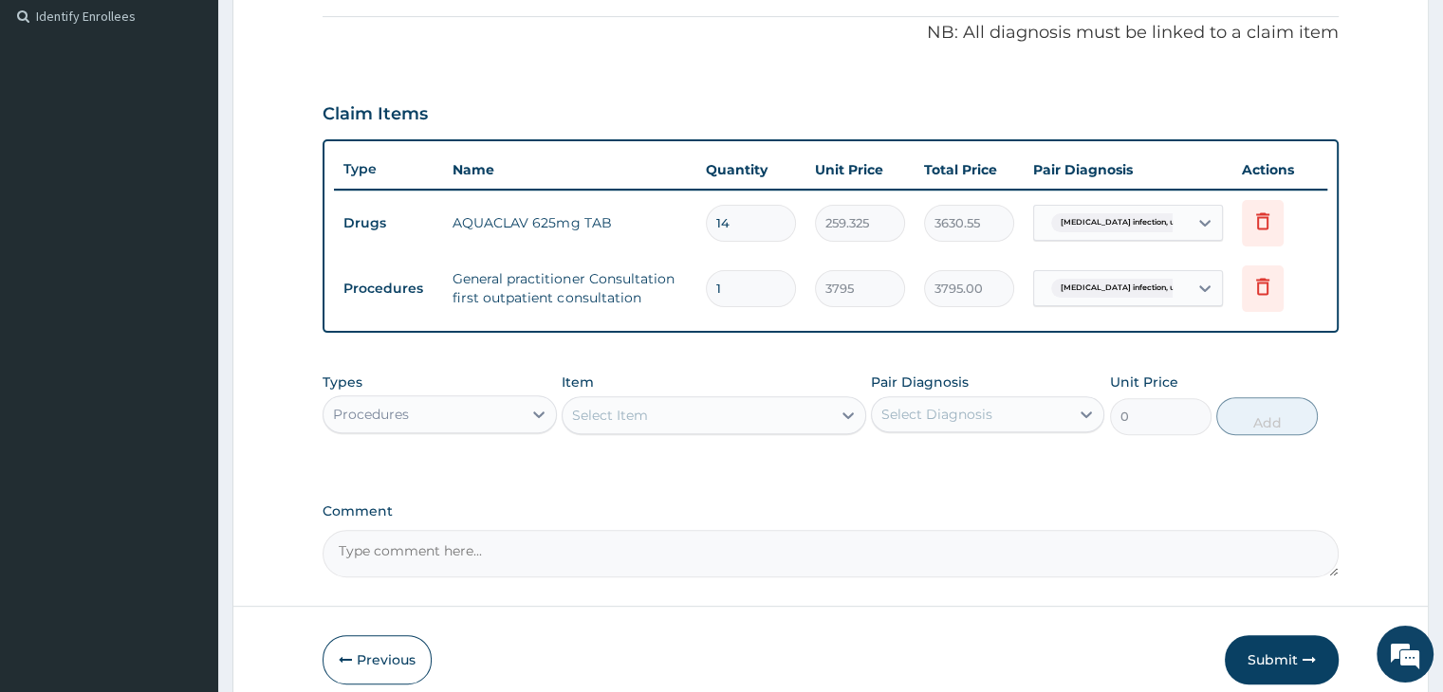
scroll to position [648, 0]
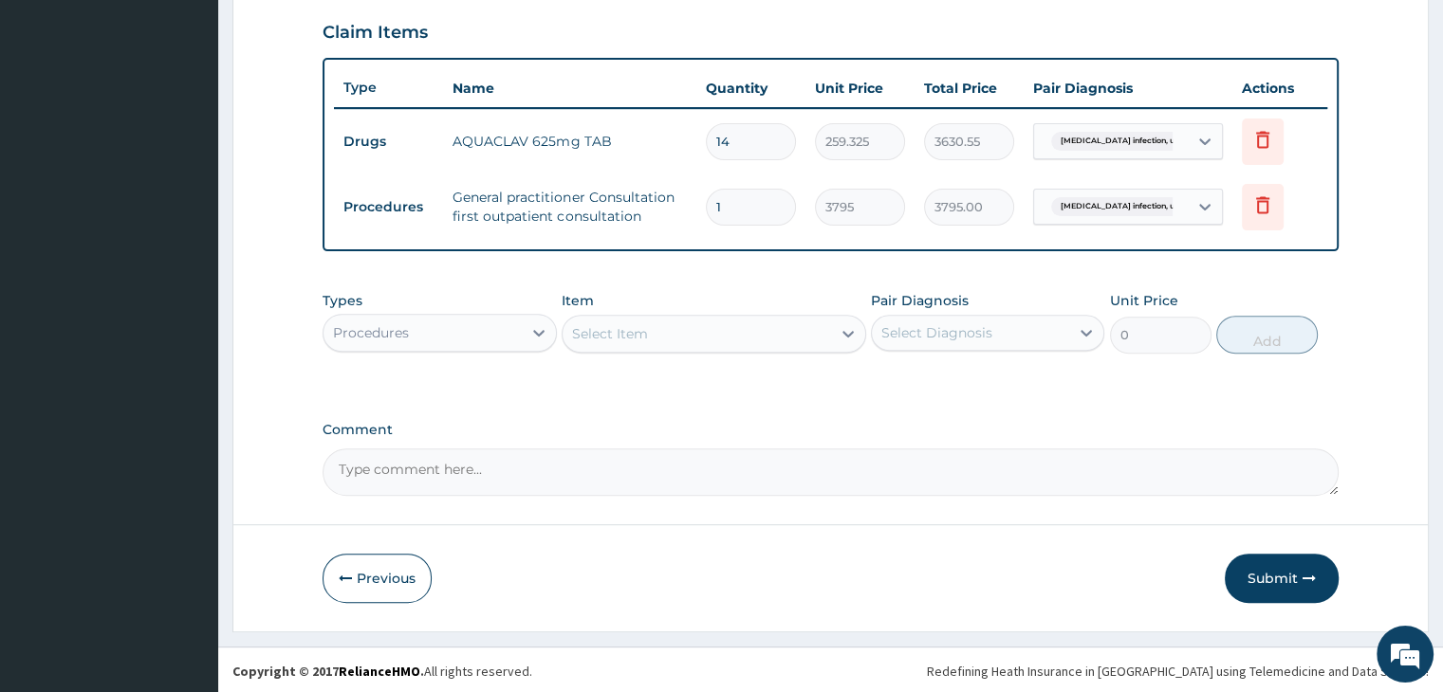
click at [1286, 564] on button "Submit" at bounding box center [1281, 578] width 114 height 49
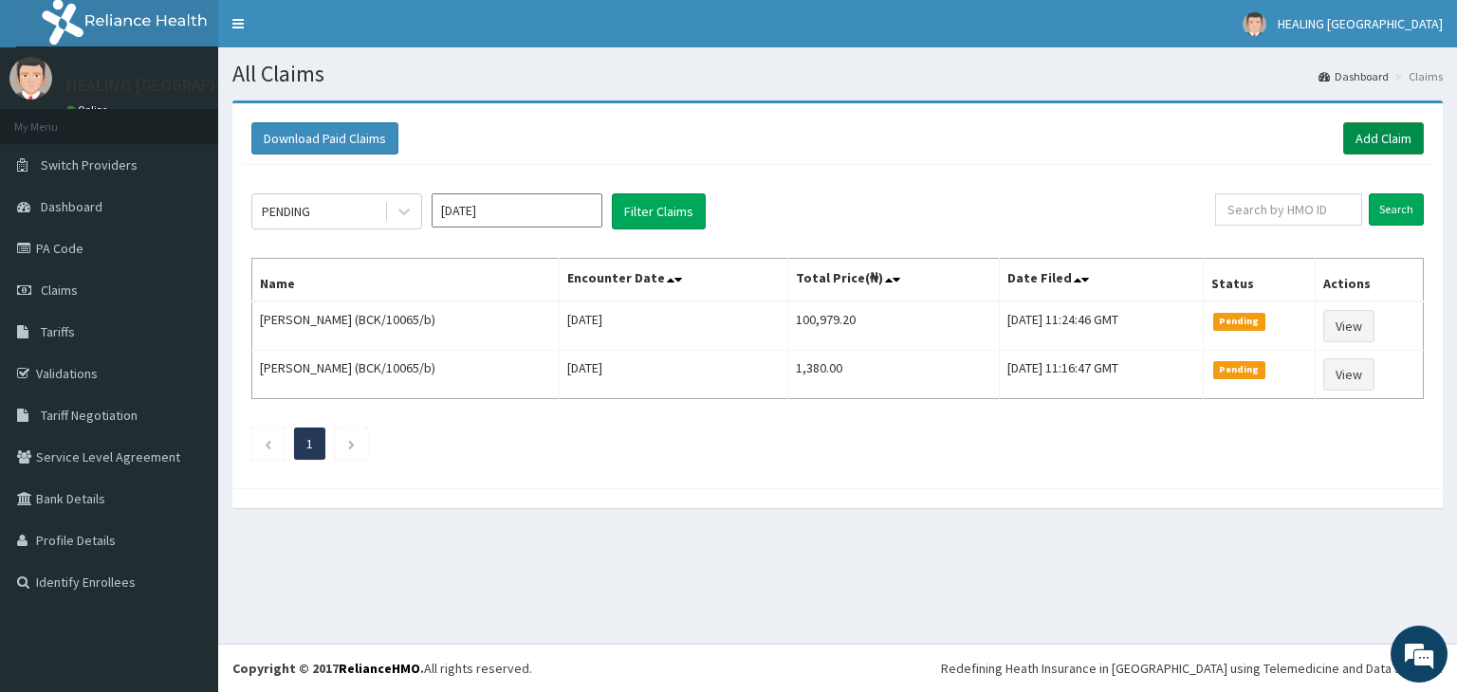
click at [1374, 129] on link "Add Claim" at bounding box center [1383, 138] width 81 height 32
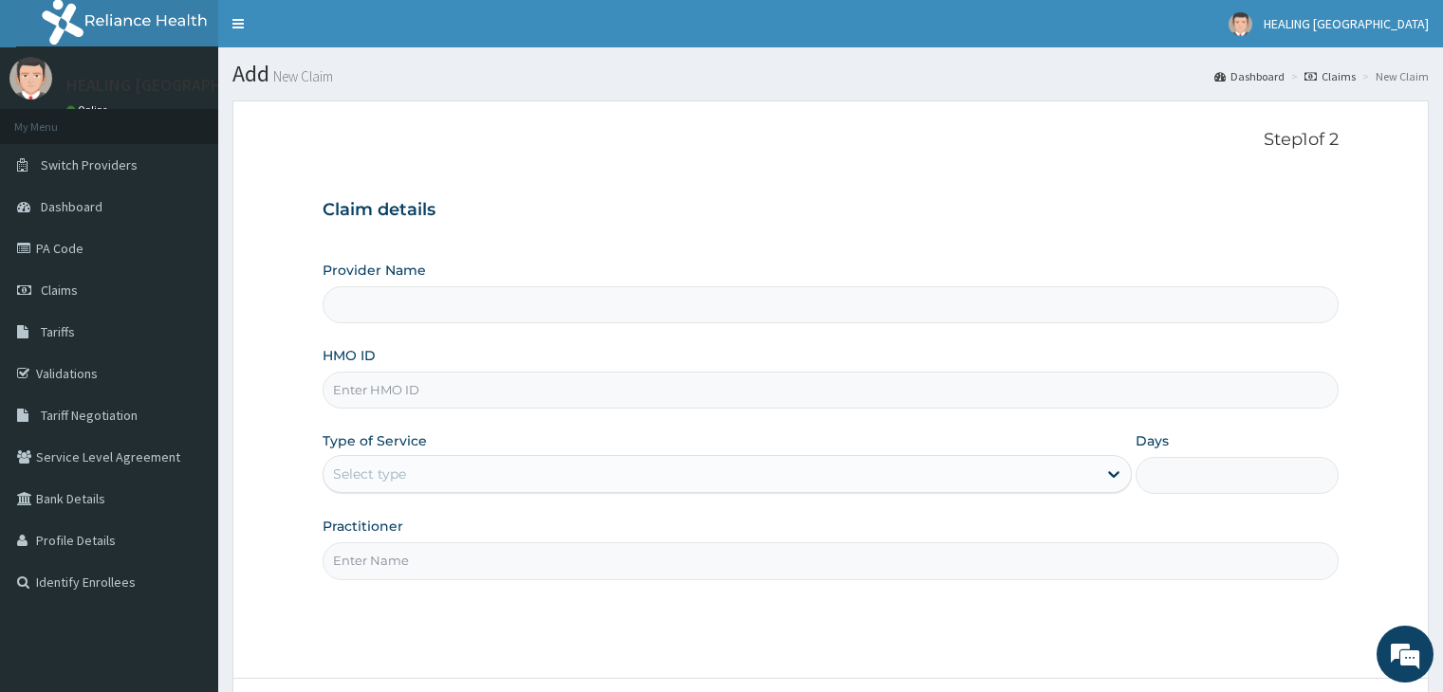
type input "HEALING [GEOGRAPHIC_DATA]"
click at [599, 395] on input "HMO ID" at bounding box center [829, 390] width 1015 height 37
paste input "GCE/10014/B"
type input "GCE/10014/B"
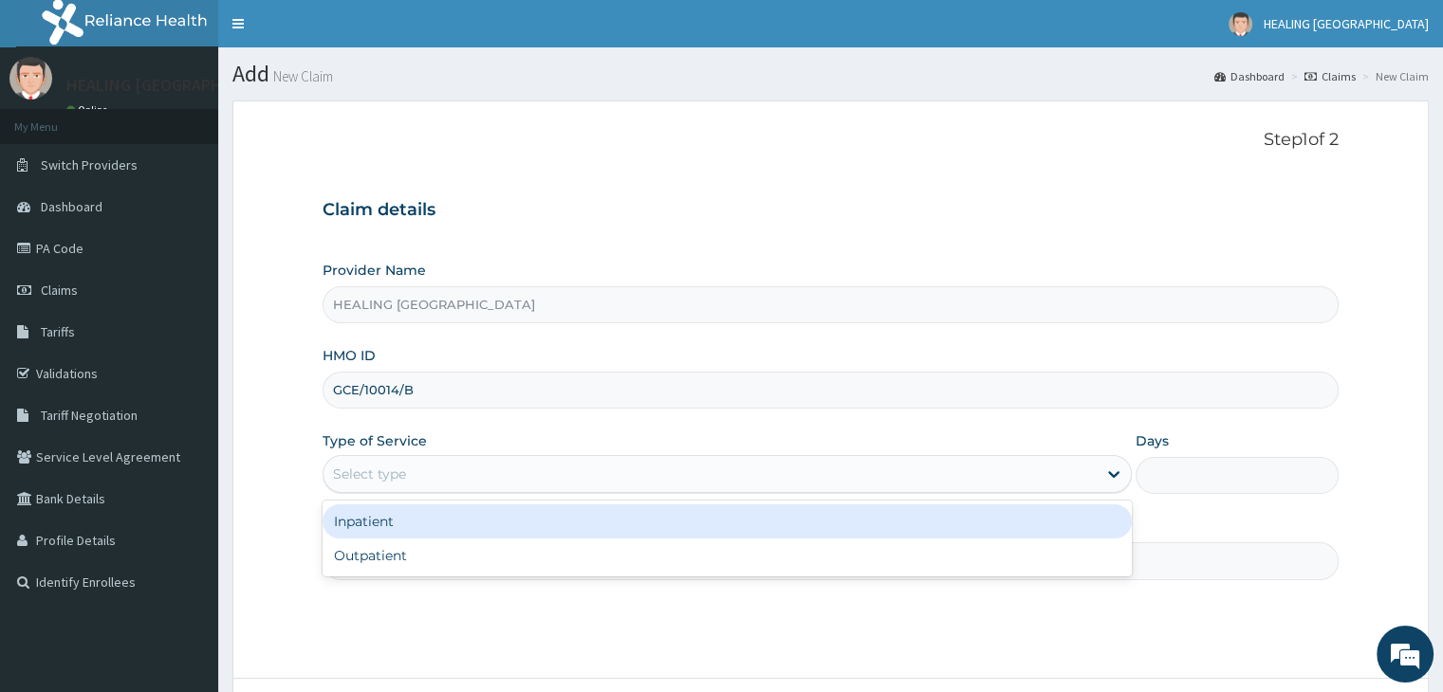
click at [543, 469] on div "Select type" at bounding box center [709, 474] width 773 height 30
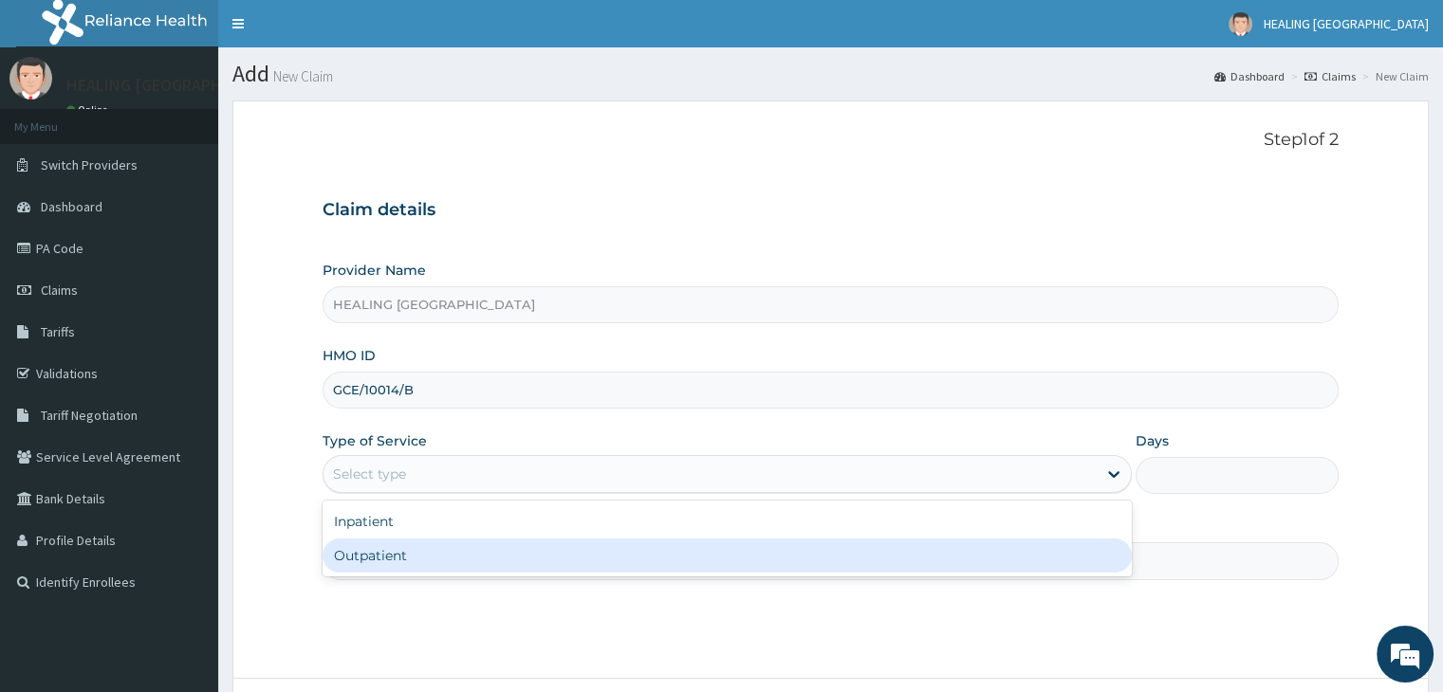
click at [537, 555] on div "Outpatient" at bounding box center [726, 556] width 809 height 34
type input "1"
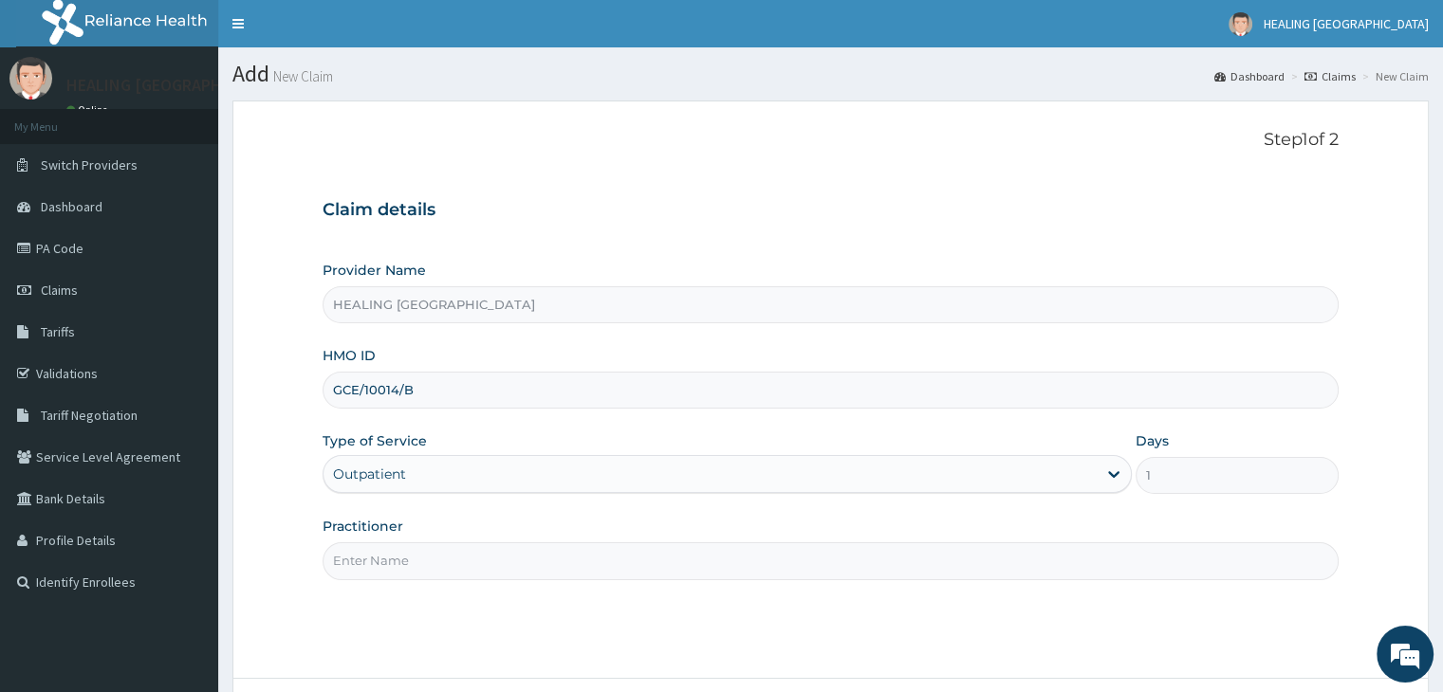
click at [537, 555] on input "Practitioner" at bounding box center [829, 561] width 1015 height 37
type input "Dr Ajayi"
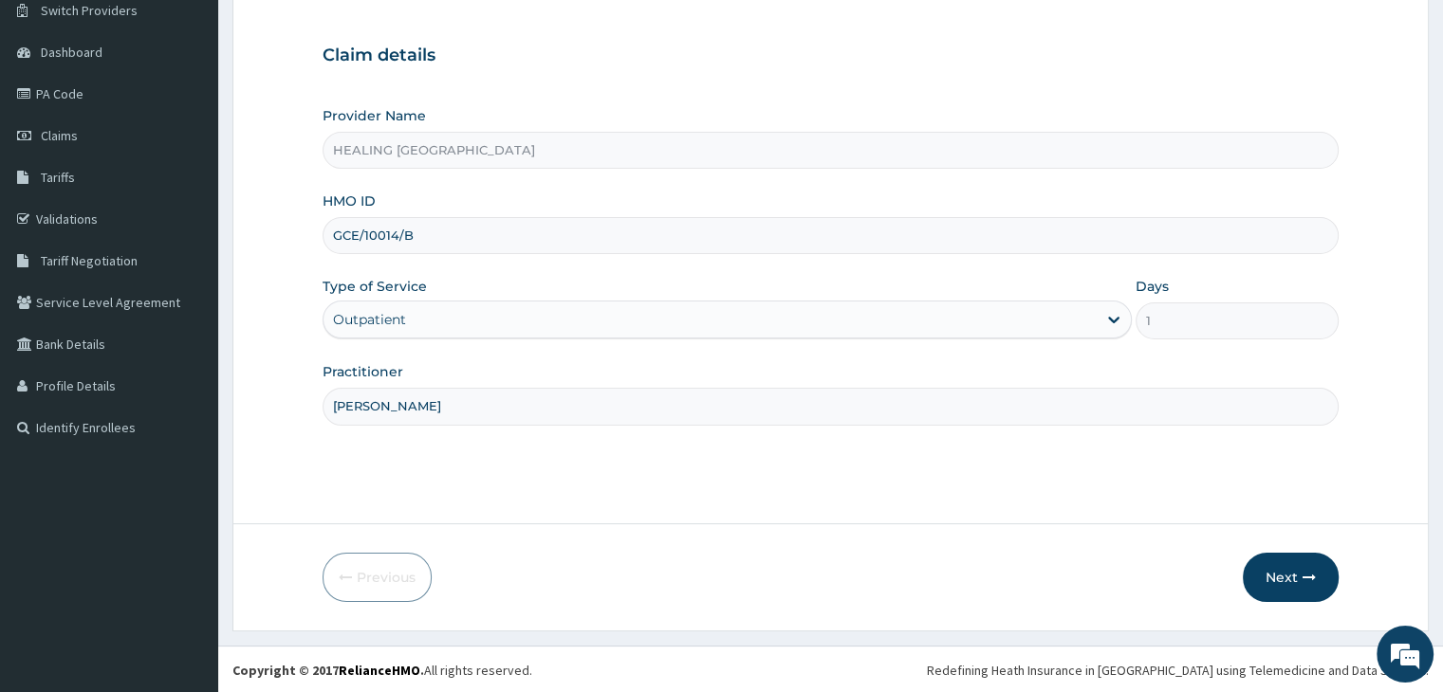
scroll to position [156, 0]
click at [1281, 572] on button "Next" at bounding box center [1290, 576] width 96 height 49
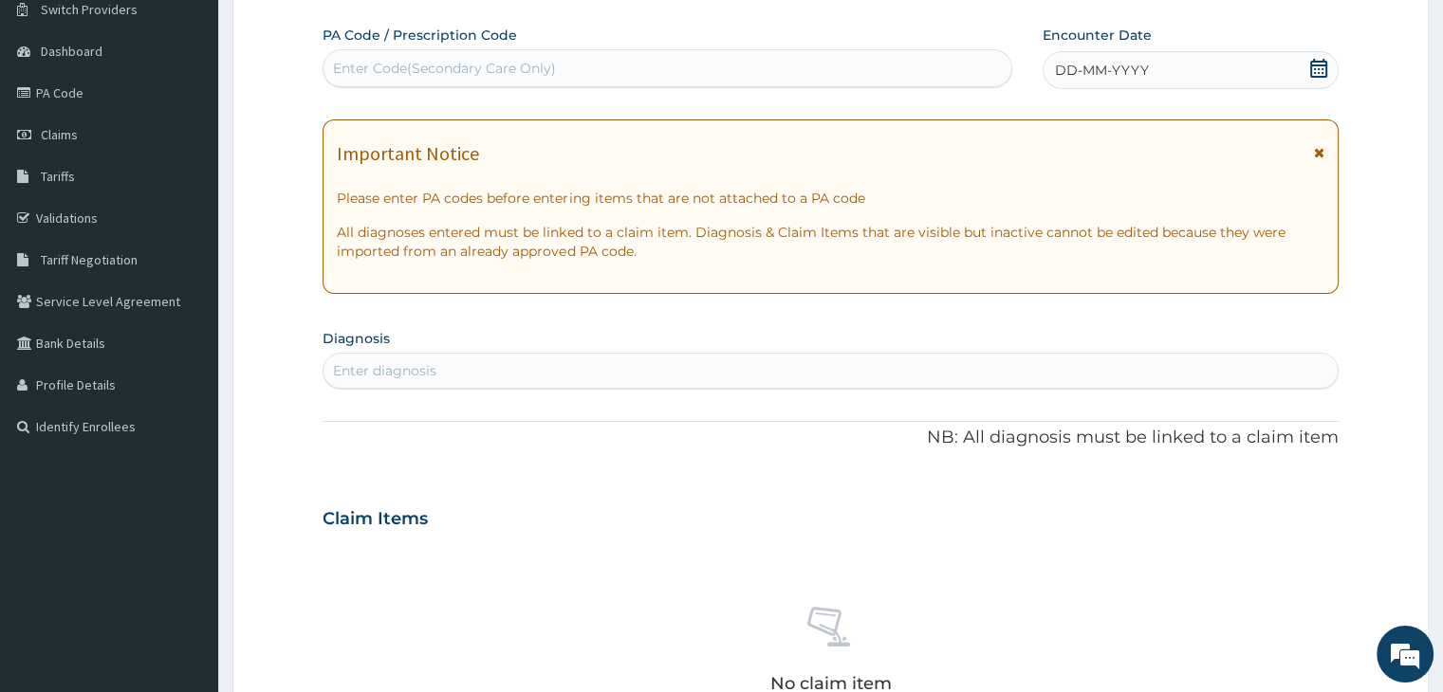
click at [608, 69] on div "Enter Code(Secondary Care Only)" at bounding box center [667, 68] width 688 height 30
paste input "PA/34DDFA"
type input "PA/34DDFA"
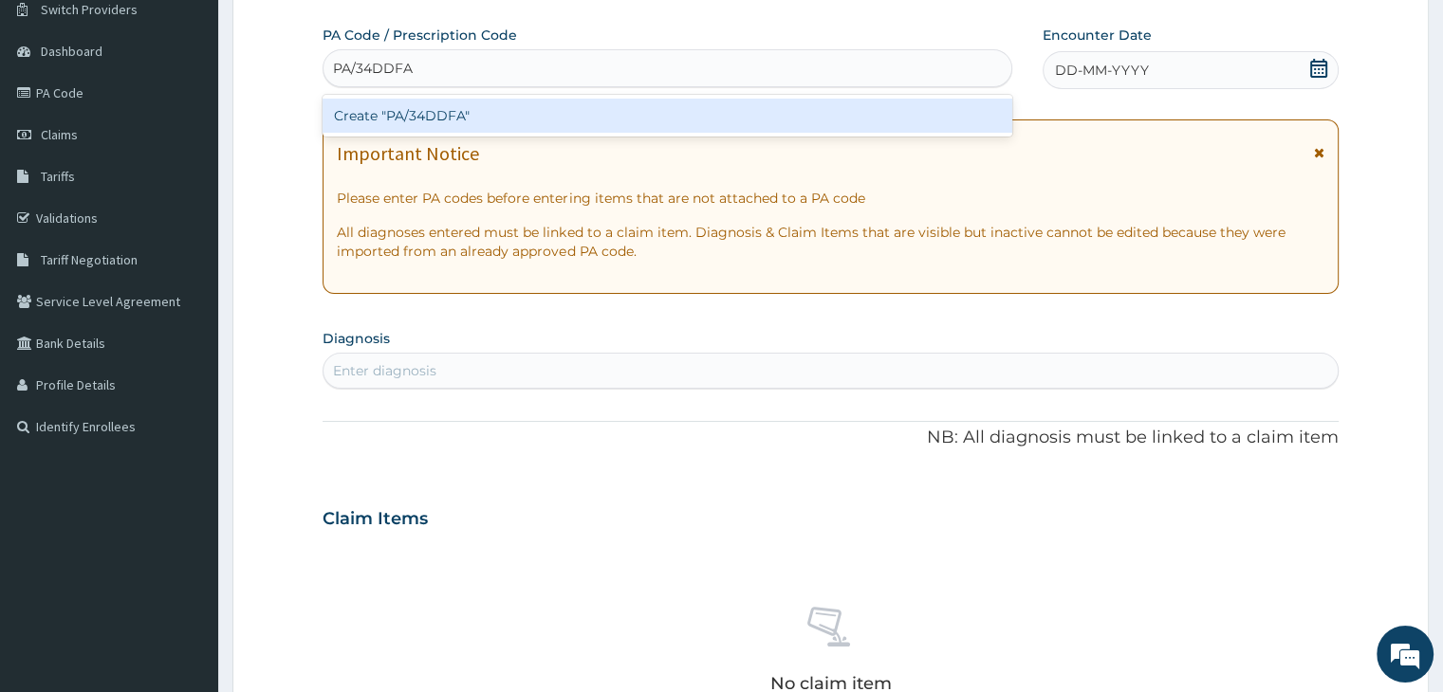
click at [638, 103] on div "Create "PA/34DDFA"" at bounding box center [667, 116] width 690 height 34
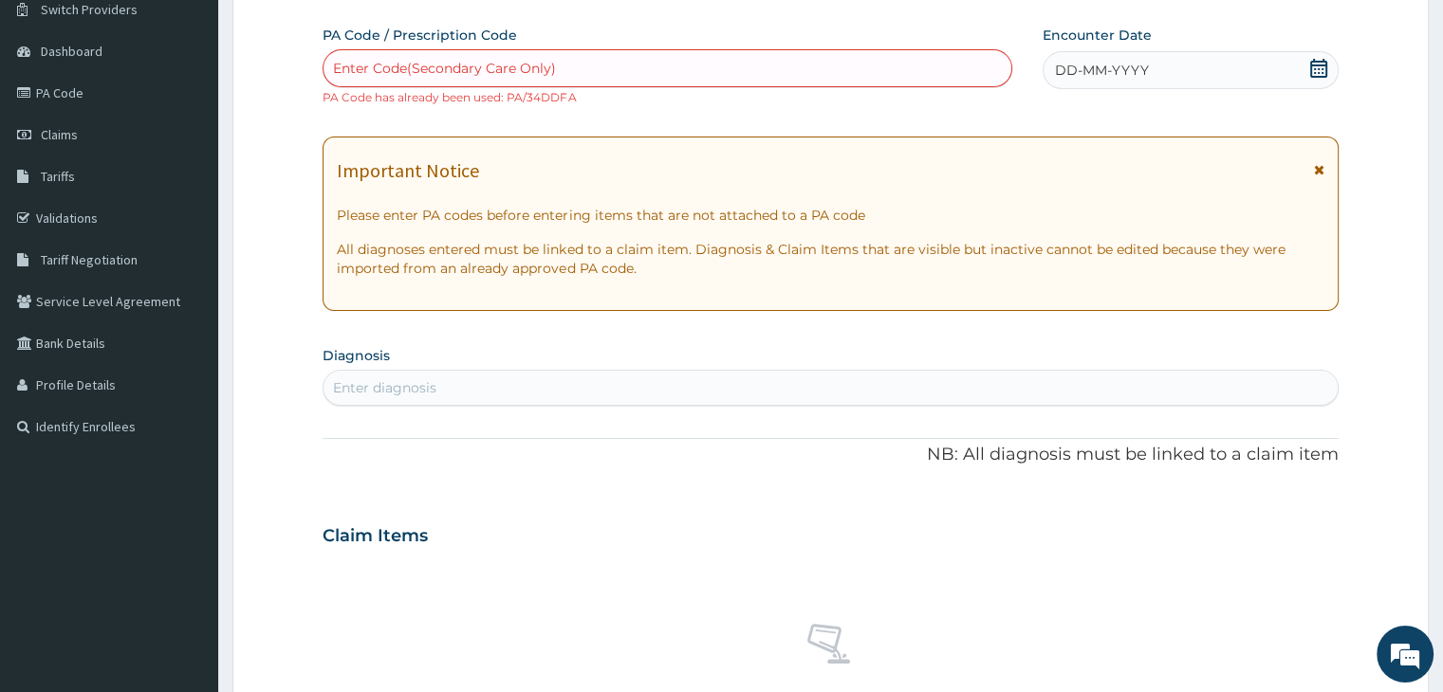
click at [694, 74] on div "Enter Code(Secondary Care Only)" at bounding box center [667, 68] width 688 height 30
paste input "PA/783978"
type input "PA/783978"
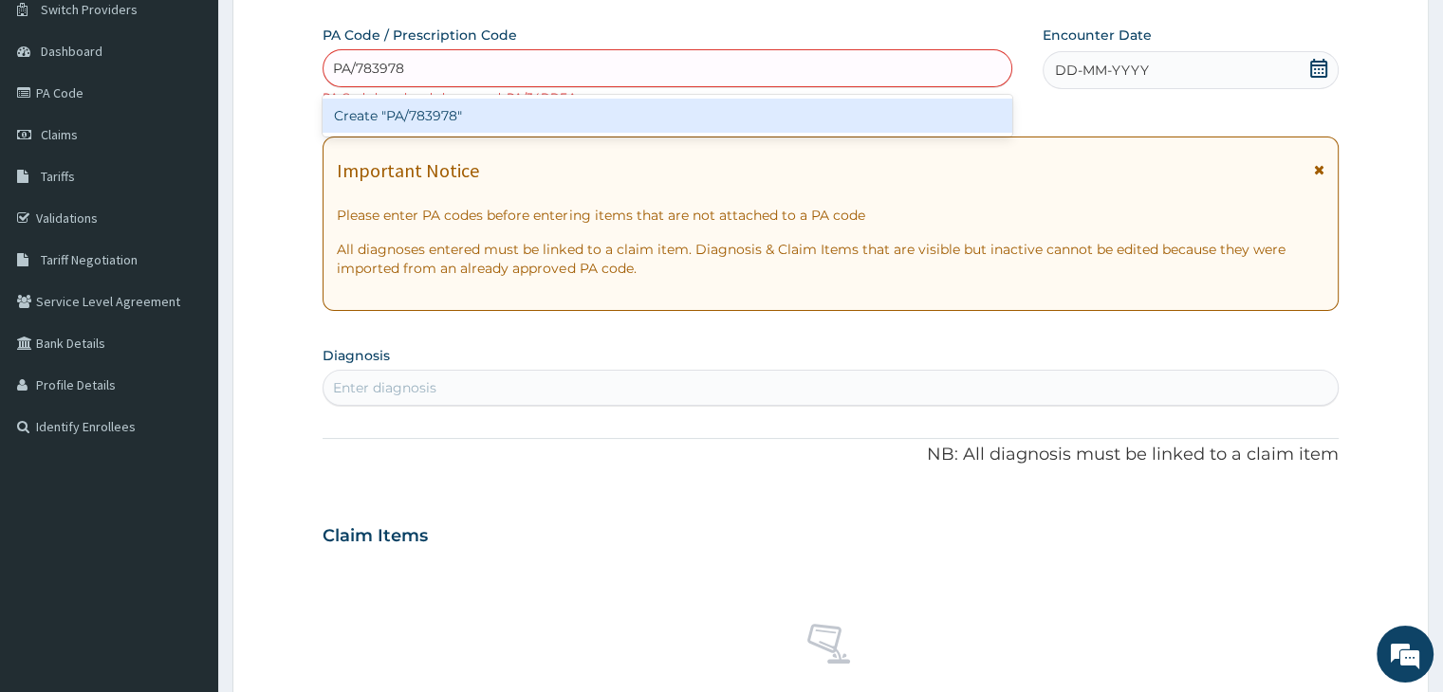
click at [633, 120] on div "Create "PA/783978"" at bounding box center [667, 116] width 690 height 34
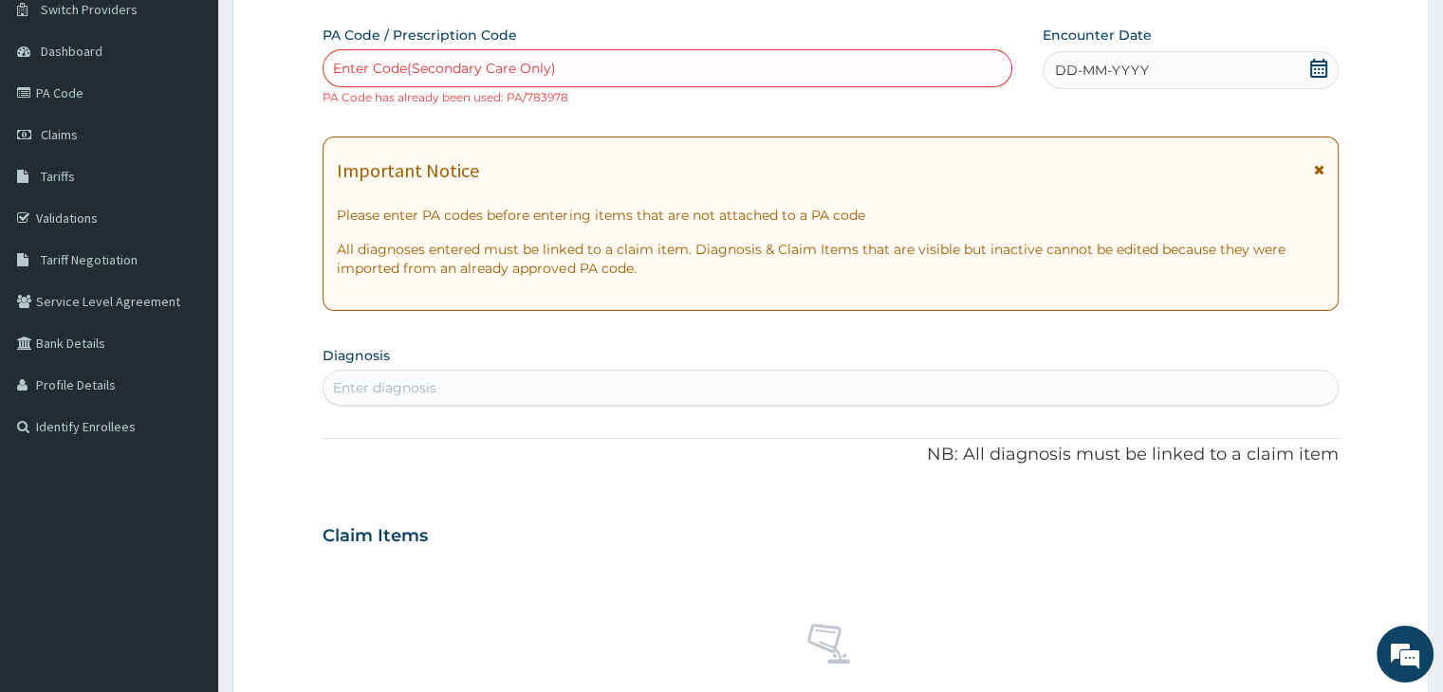
click at [585, 58] on div "Enter Code(Secondary Care Only)" at bounding box center [667, 68] width 688 height 30
paste input "PA/CB111E"
type input "PA/CB111E"
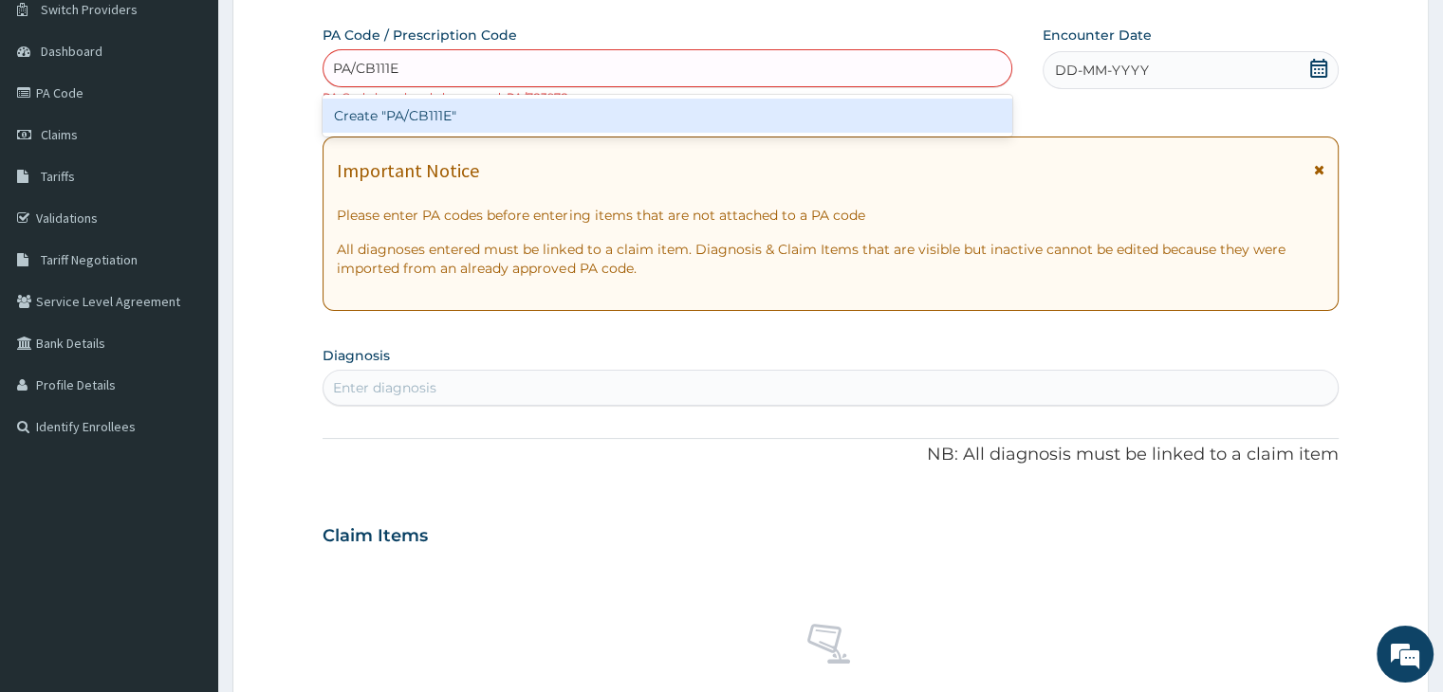
click at [615, 108] on div "Create "PA/CB111E"" at bounding box center [667, 116] width 690 height 34
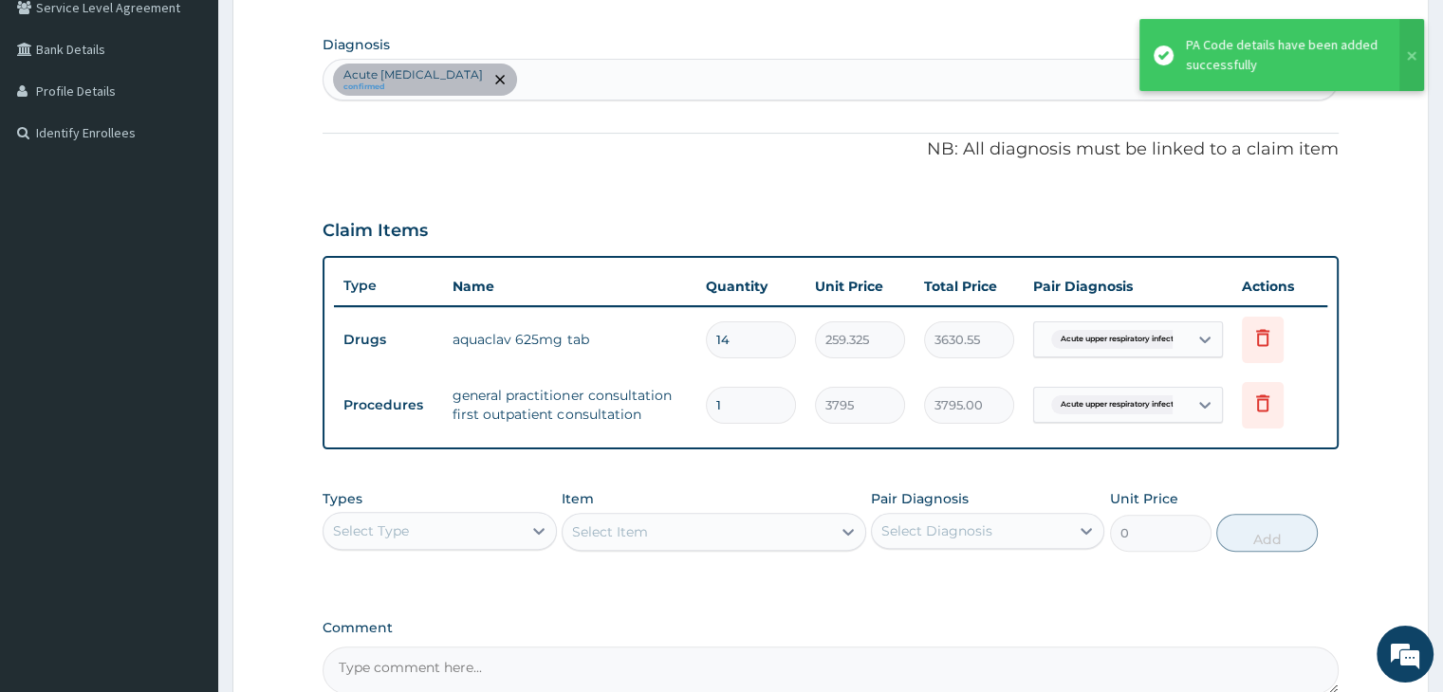
scroll to position [648, 0]
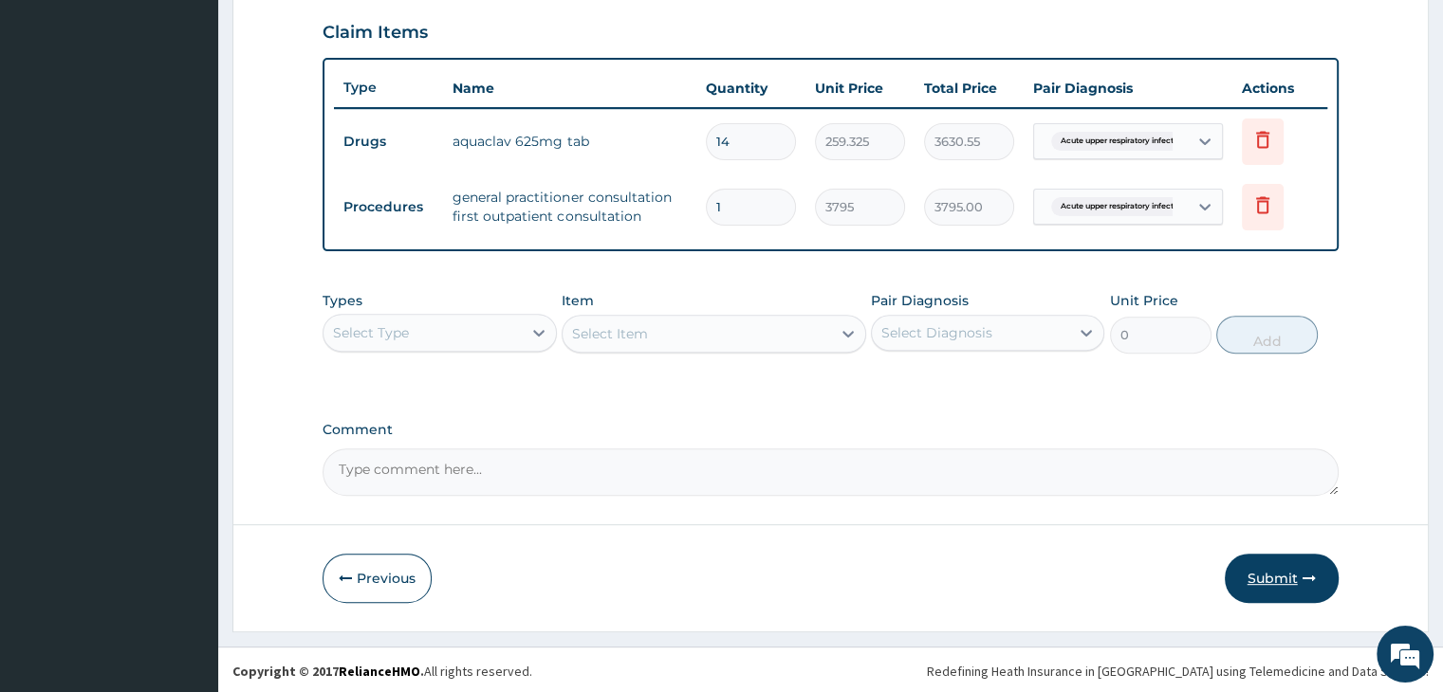
click at [1277, 577] on button "Submit" at bounding box center [1281, 578] width 114 height 49
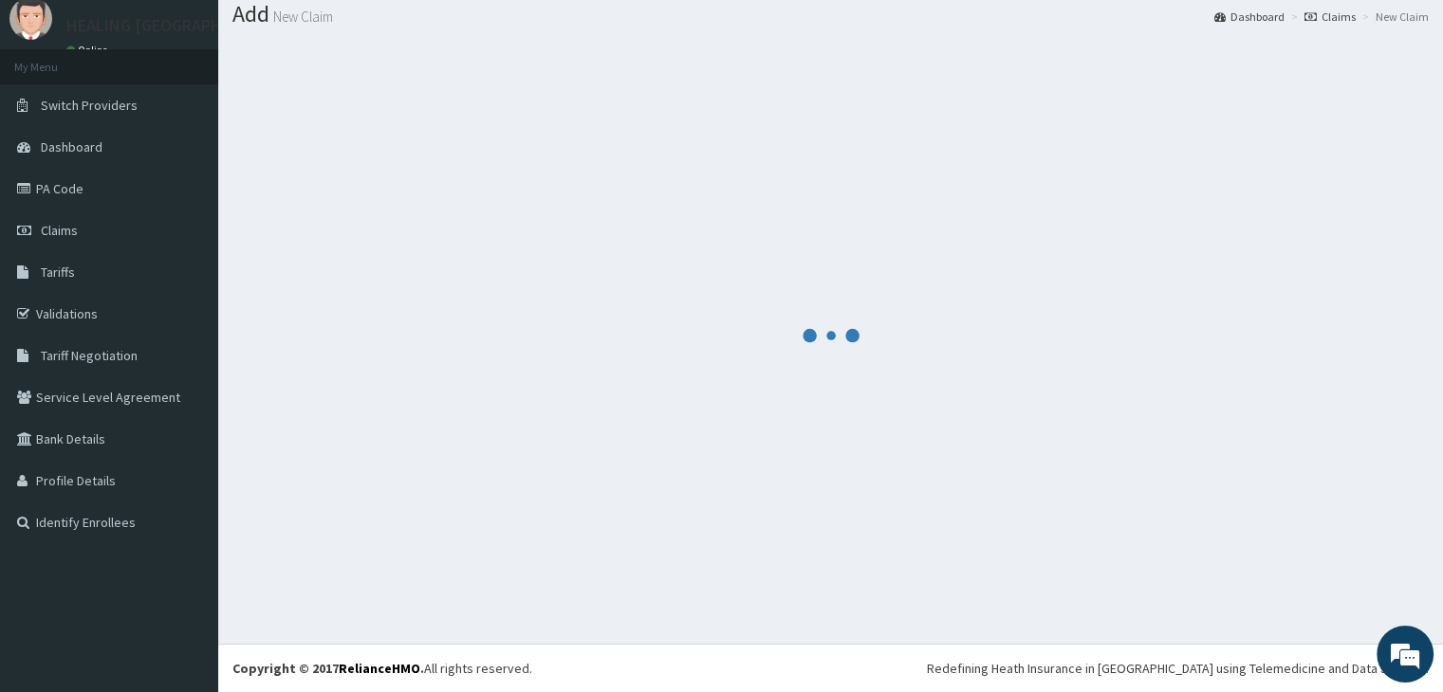
scroll to position [59, 0]
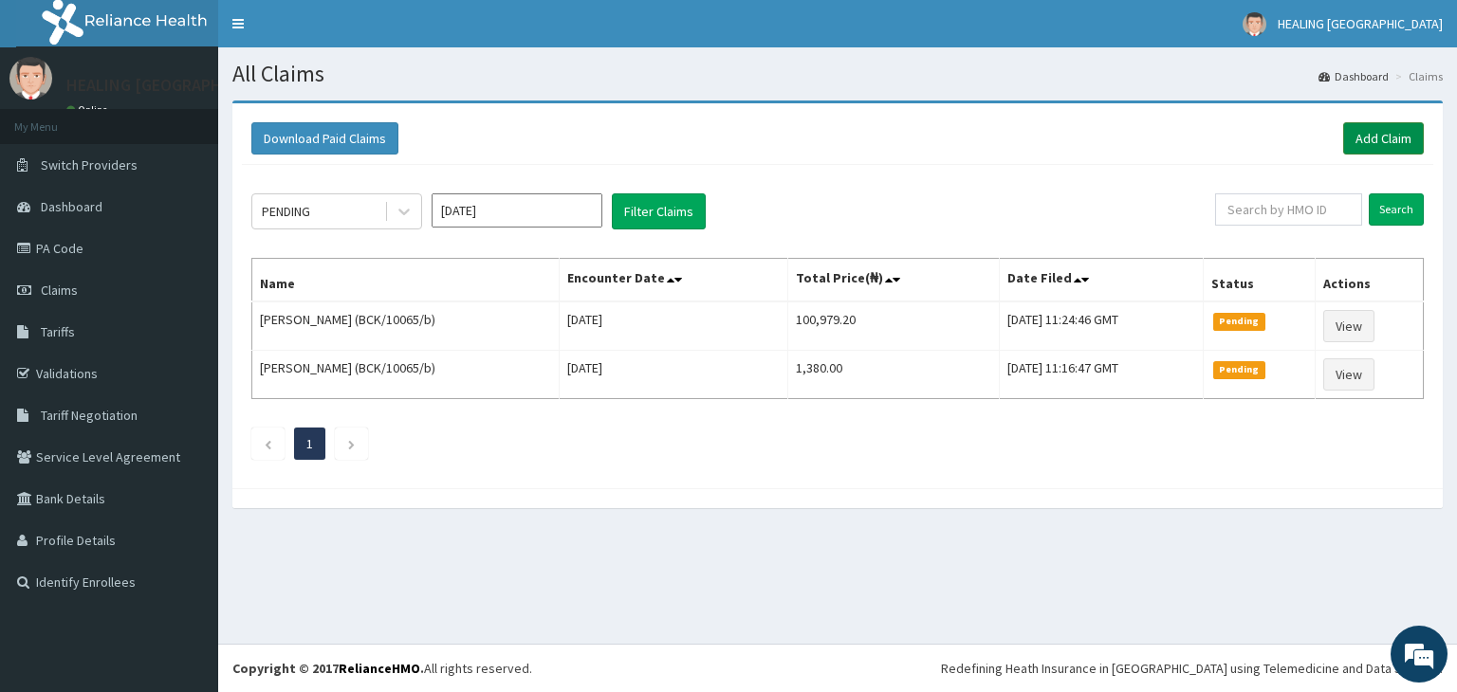
click at [1370, 131] on link "Add Claim" at bounding box center [1383, 138] width 81 height 32
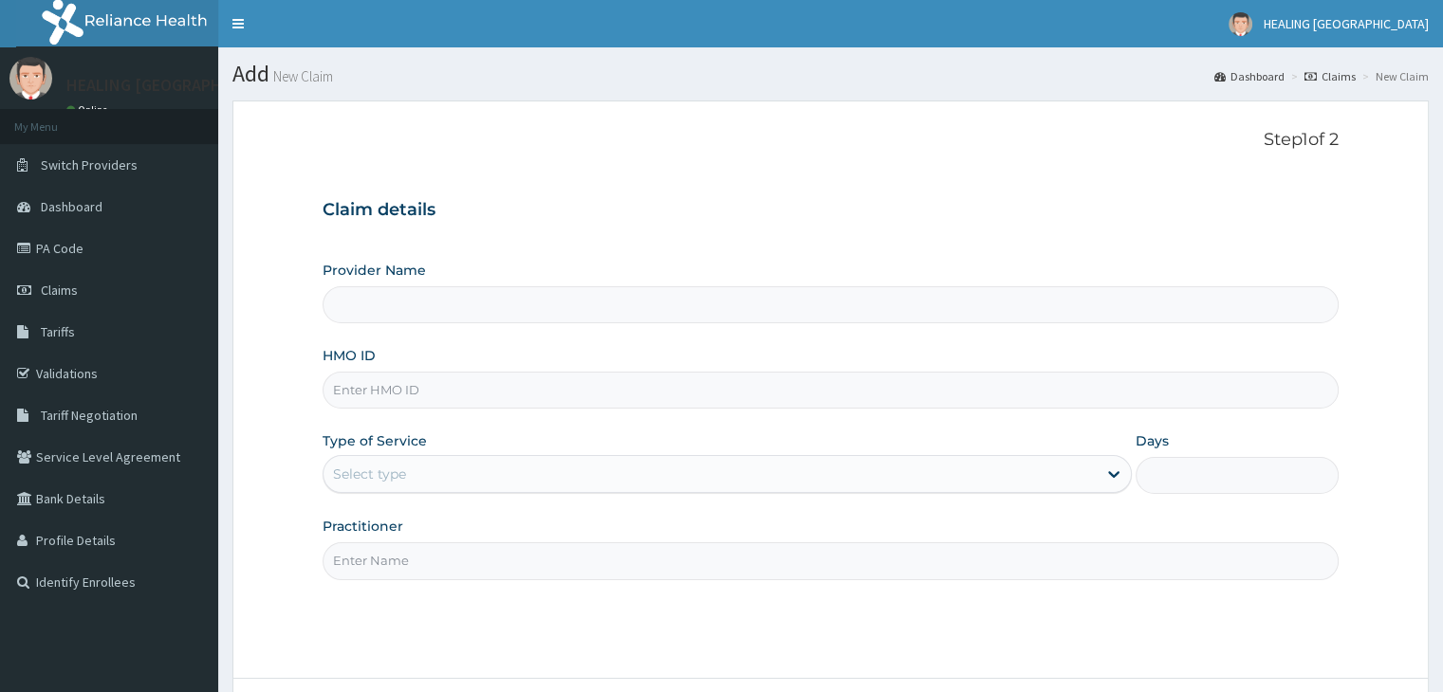
click at [482, 393] on input "HMO ID" at bounding box center [829, 390] width 1015 height 37
paste input "gce/10014/b"
type input "gce/10014/b"
type input "HEALING VIRTUES HOSPITAL"
click at [363, 390] on input "gce/10014/b" at bounding box center [829, 390] width 1015 height 37
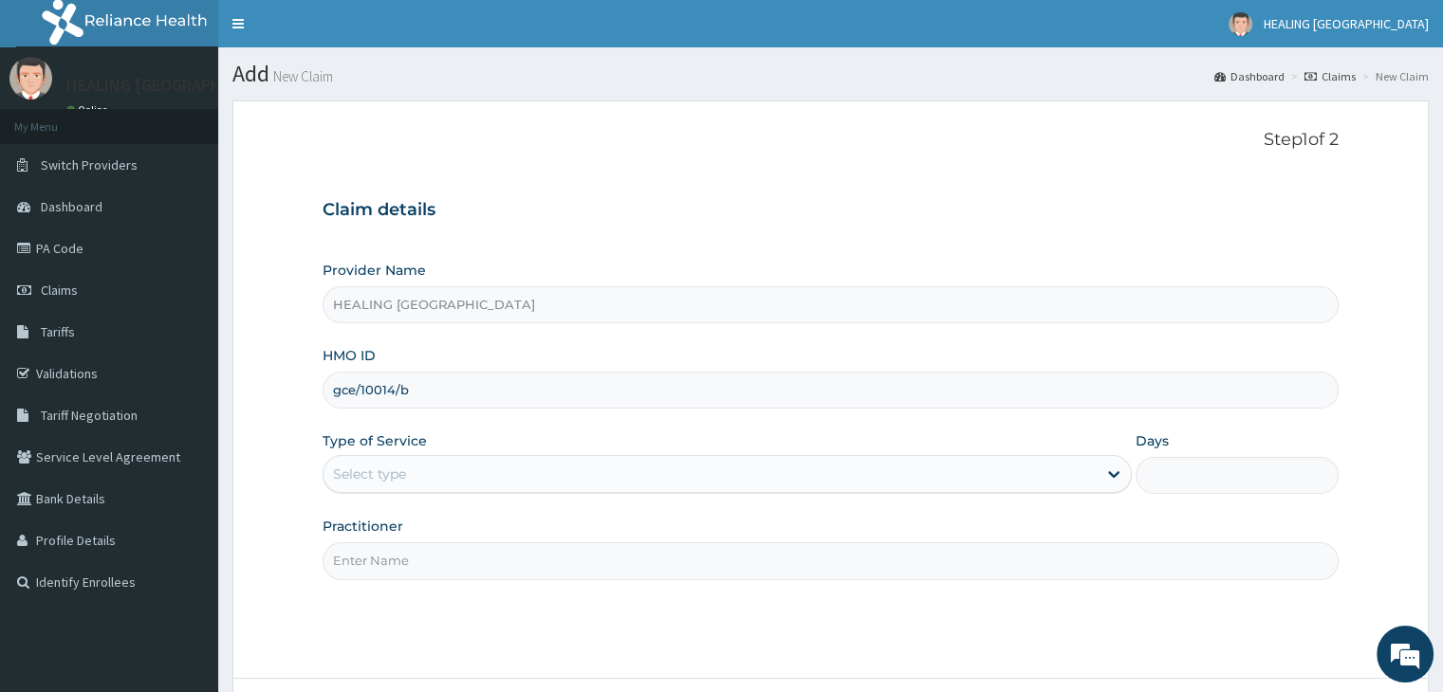
type input "gce/10014/b"
click at [573, 469] on div "Select type" at bounding box center [709, 474] width 773 height 30
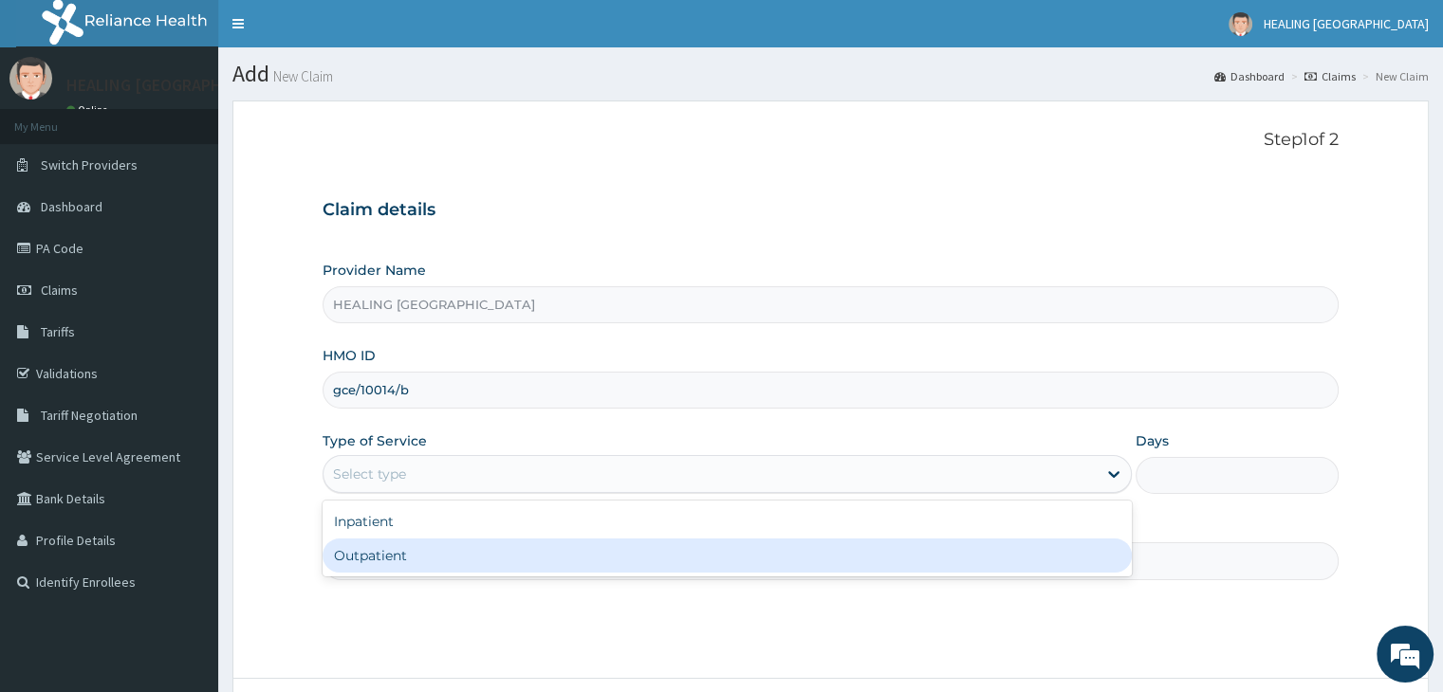
click at [558, 551] on div "Outpatient" at bounding box center [726, 556] width 809 height 34
type input "1"
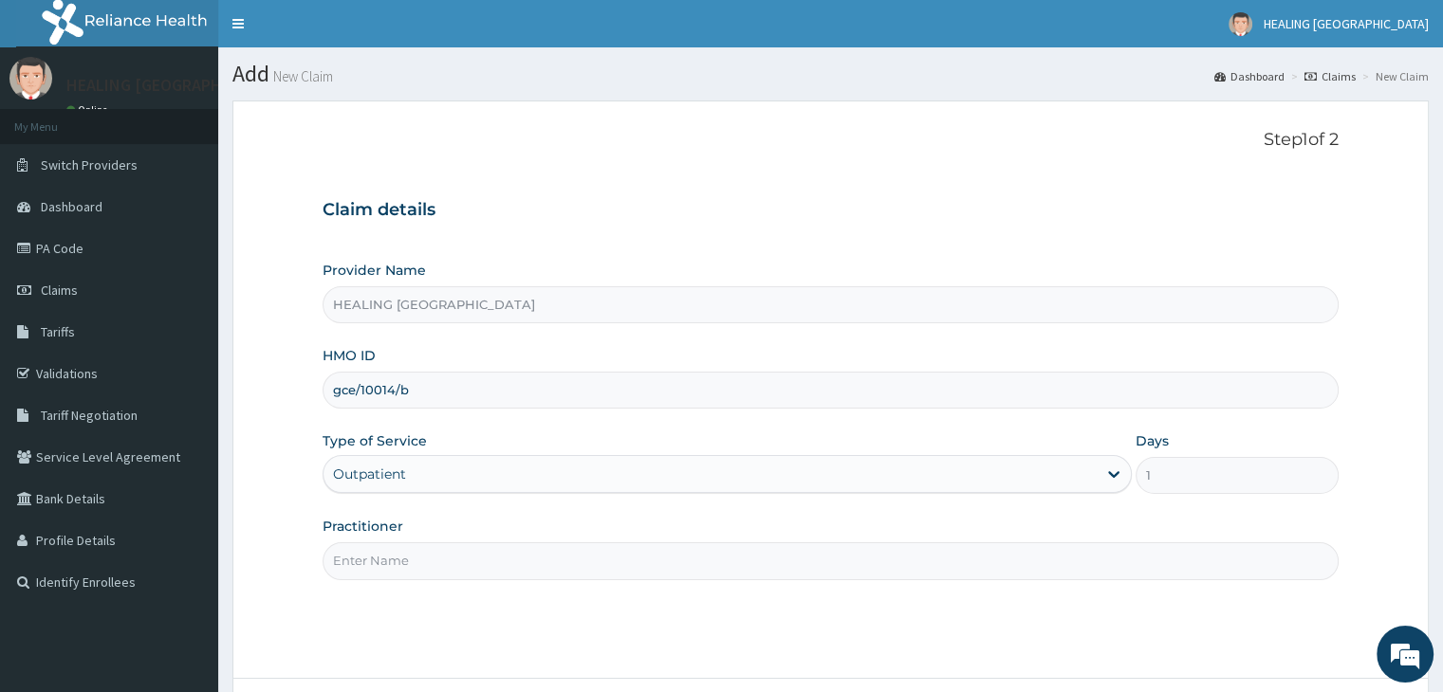
click at [558, 551] on input "Practitioner" at bounding box center [829, 561] width 1015 height 37
type input "Dr Ajayi"
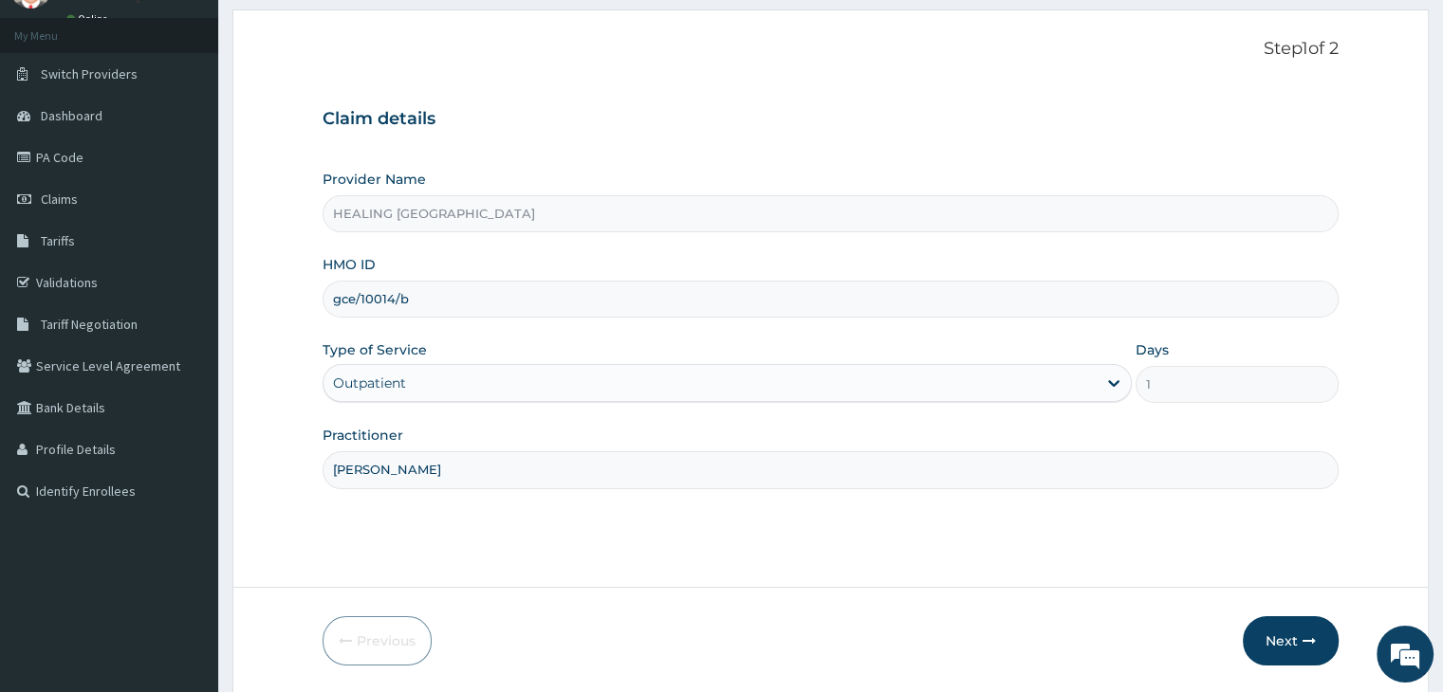
scroll to position [156, 0]
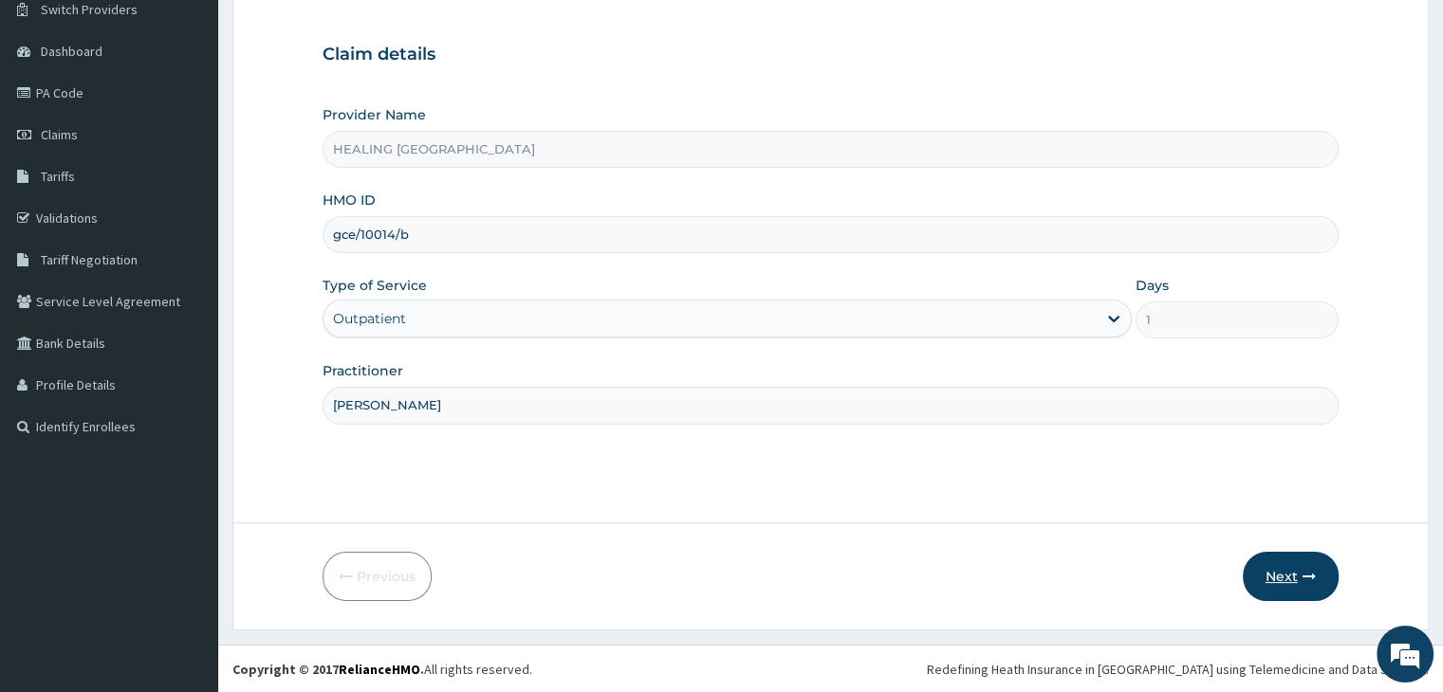
click at [1277, 576] on button "Next" at bounding box center [1290, 576] width 96 height 49
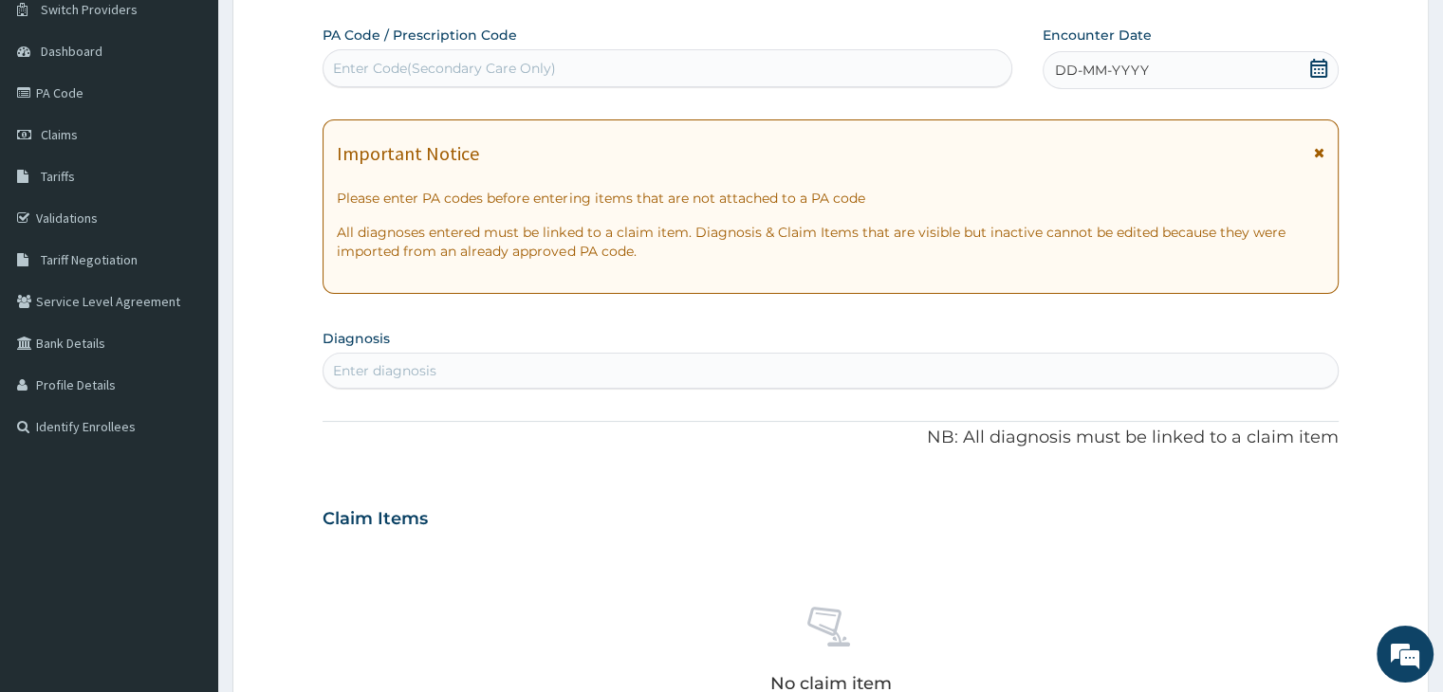
click at [556, 64] on div "Enter Code(Secondary Care Only)" at bounding box center [667, 68] width 688 height 30
paste input "PA/6CEF5E"
type input "PA/6CEF5E"
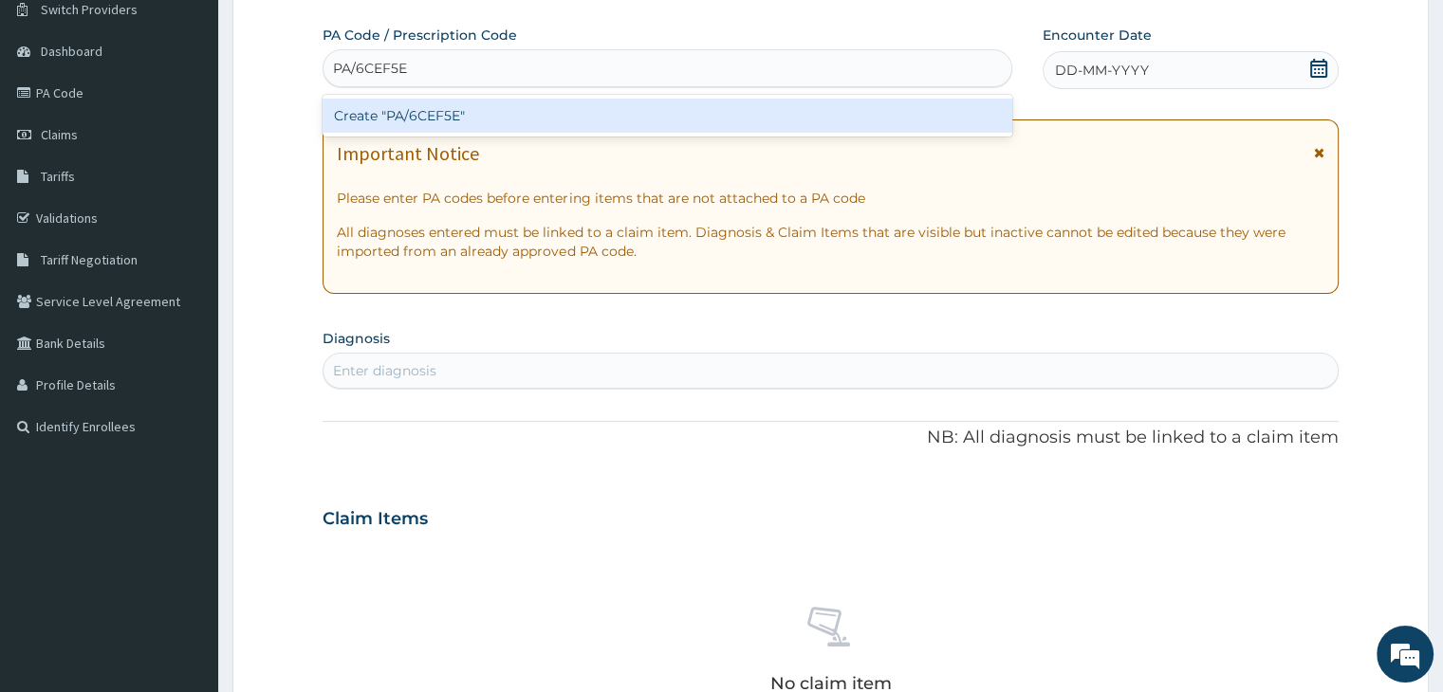
click at [605, 120] on div "Create "PA/6CEF5E"" at bounding box center [667, 116] width 690 height 34
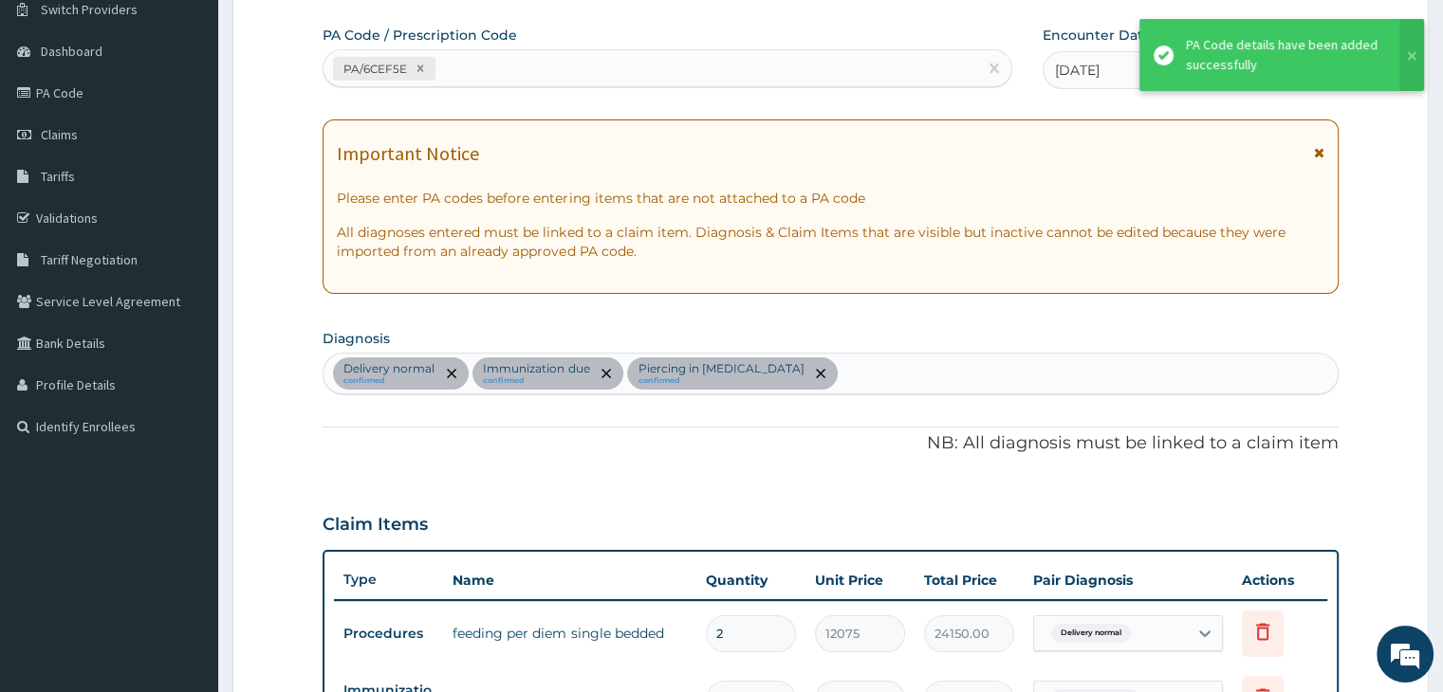
scroll to position [964, 0]
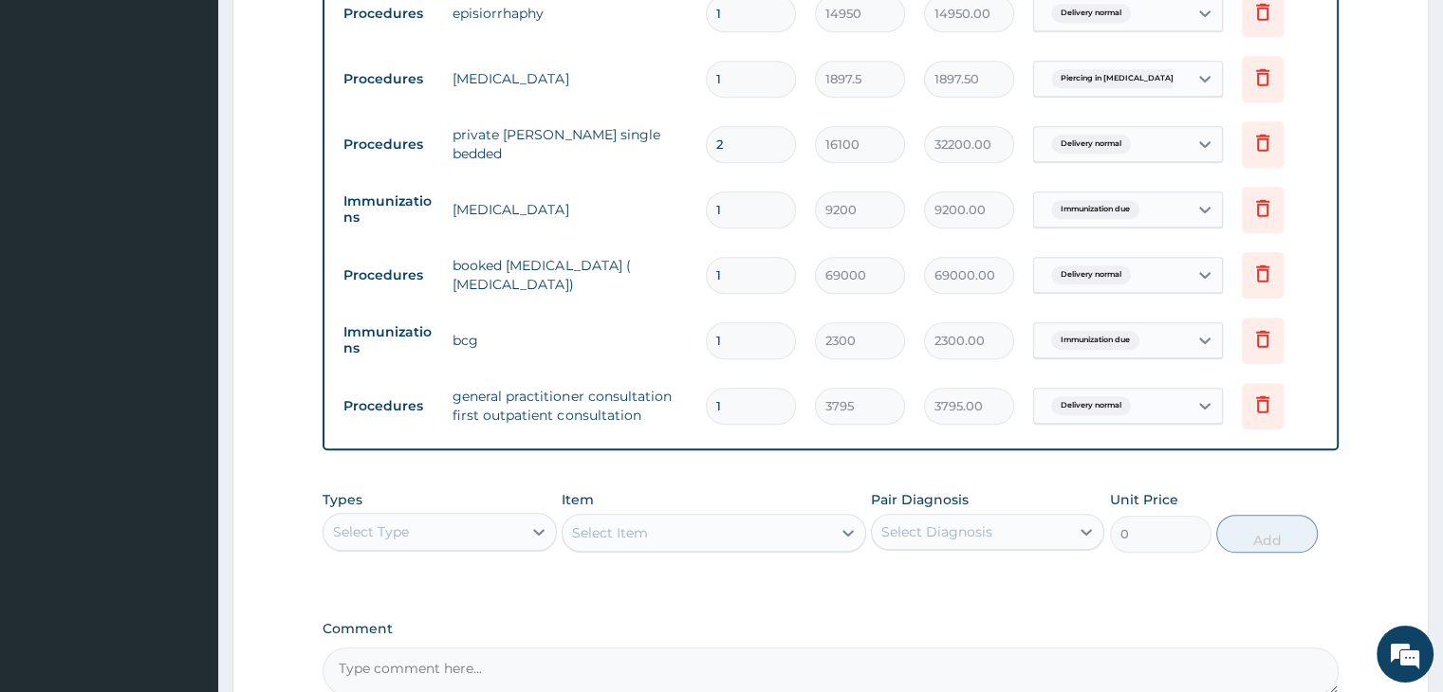
scroll to position [1104, 0]
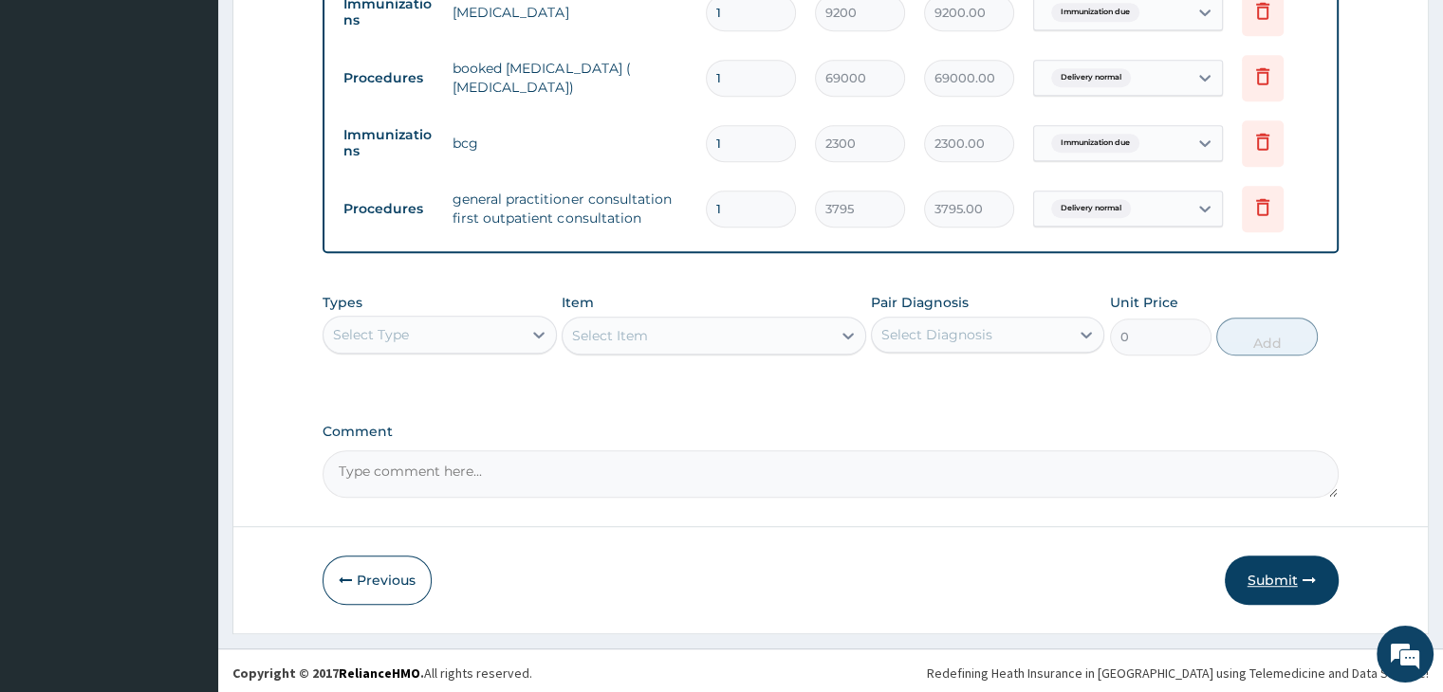
click at [1290, 572] on button "Submit" at bounding box center [1281, 580] width 114 height 49
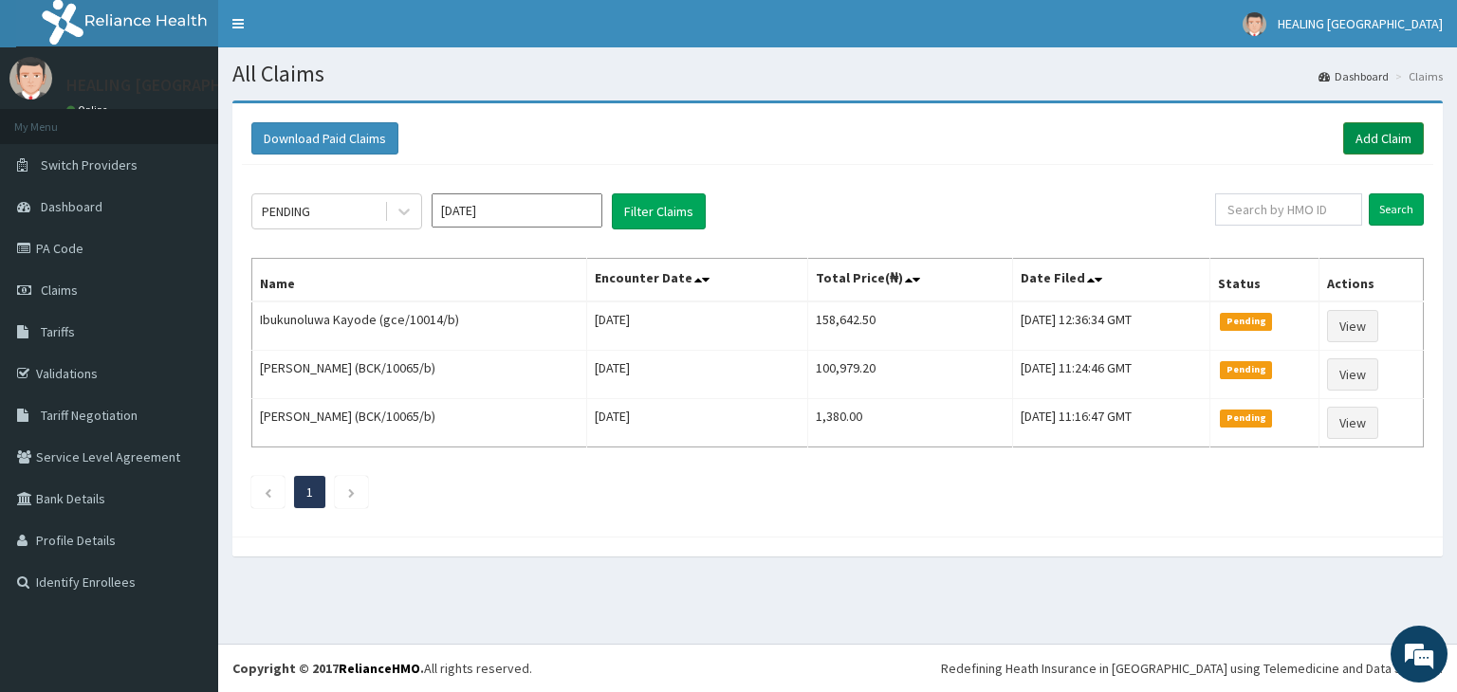
click at [1396, 133] on link "Add Claim" at bounding box center [1383, 138] width 81 height 32
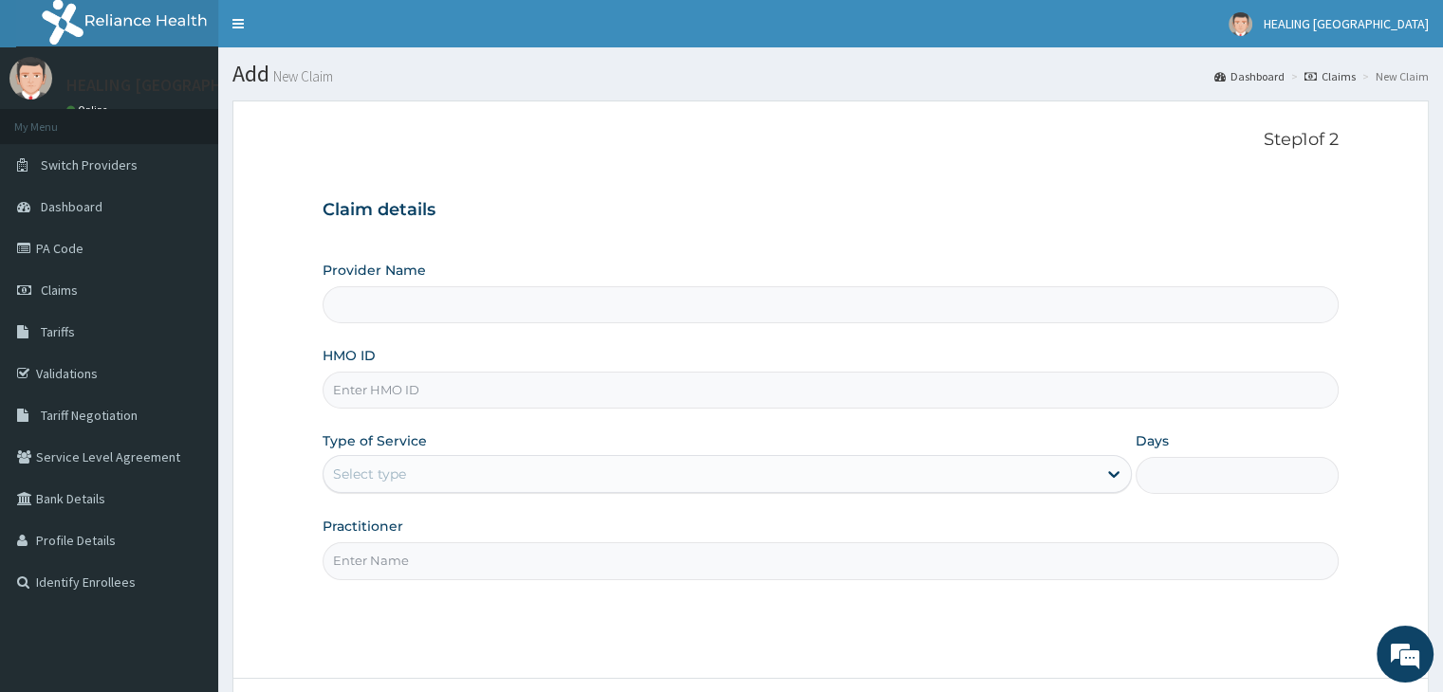
type input "HEALING [GEOGRAPHIC_DATA]"
